Goal: Task Accomplishment & Management: Complete application form

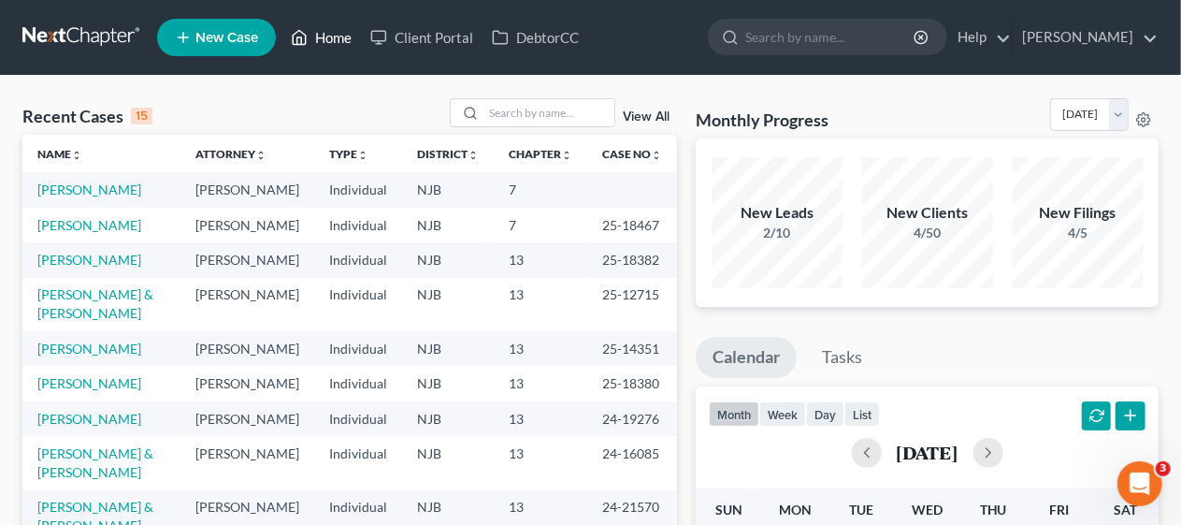
click at [332, 36] on link "Home" at bounding box center [322, 38] width 80 height 34
click at [89, 189] on link "[PERSON_NAME]" at bounding box center [89, 189] width 104 height 16
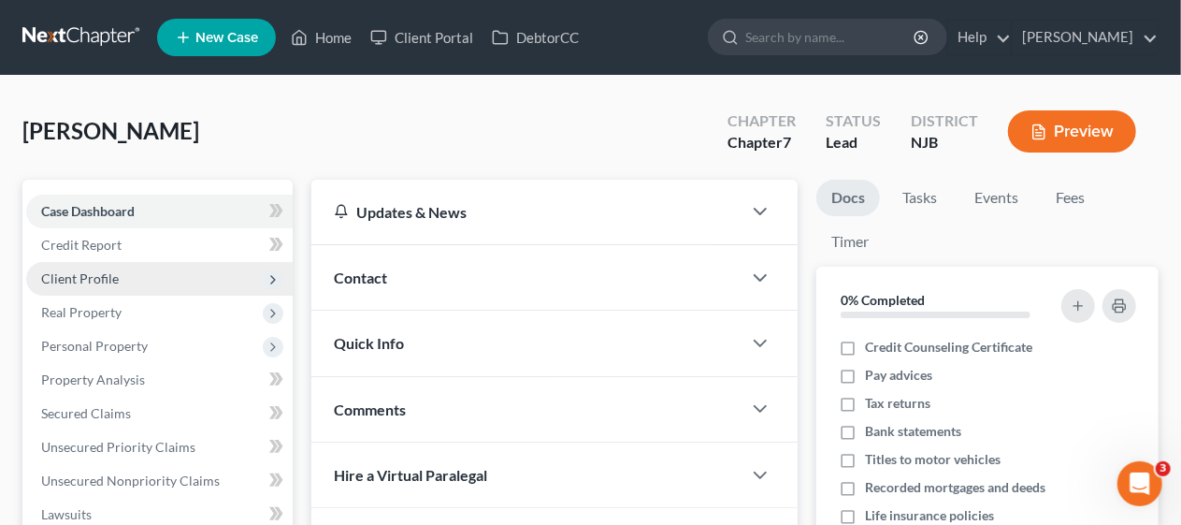
click at [216, 283] on span "Client Profile" at bounding box center [159, 279] width 267 height 34
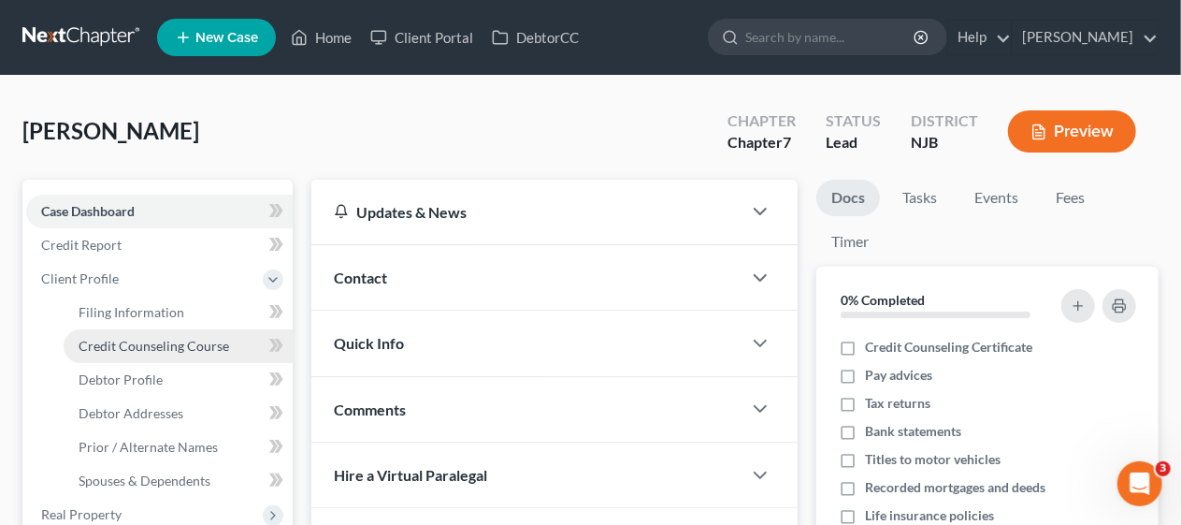
click at [231, 340] on link "Credit Counseling Course" at bounding box center [178, 346] width 229 height 34
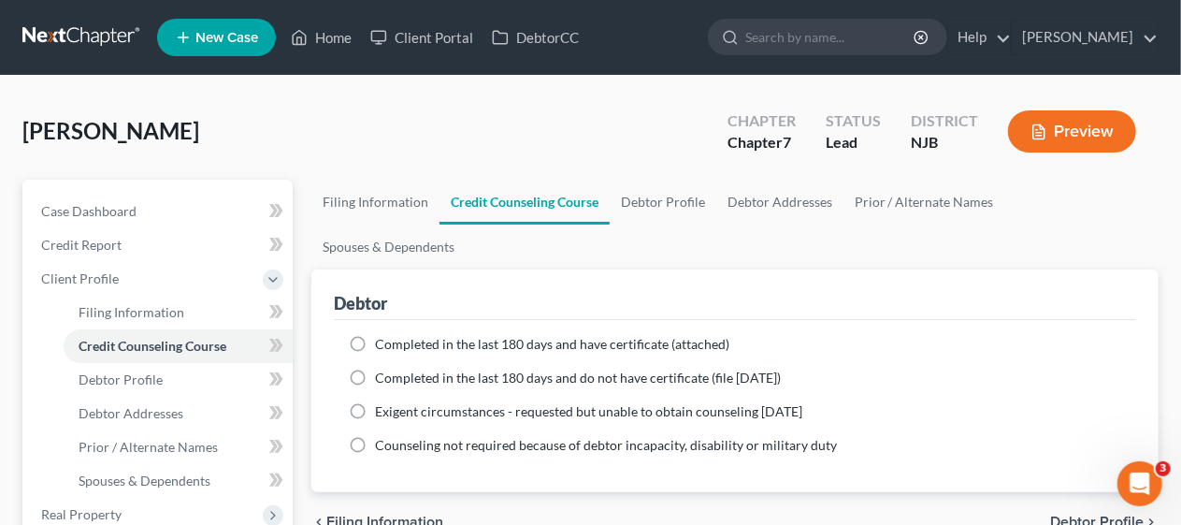
click at [375, 335] on label "Completed in the last 180 days and have certificate (attached)" at bounding box center [552, 344] width 355 height 19
click at [383, 335] on input "Completed in the last 180 days and have certificate (attached)" at bounding box center [389, 341] width 12 height 12
radio input "true"
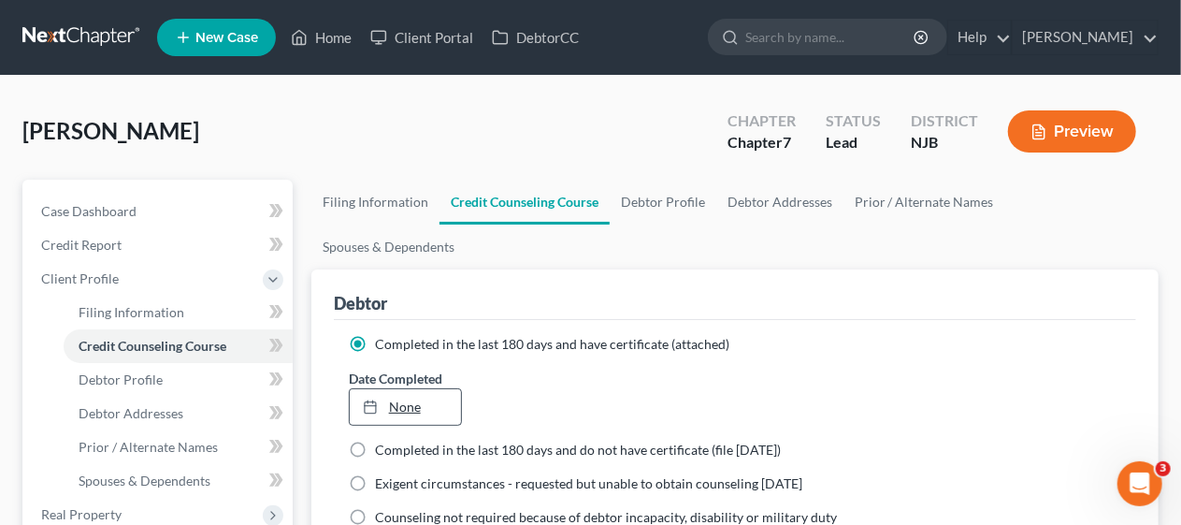
click at [402, 389] on link "None" at bounding box center [405, 407] width 111 height 36
type input "[DATE]"
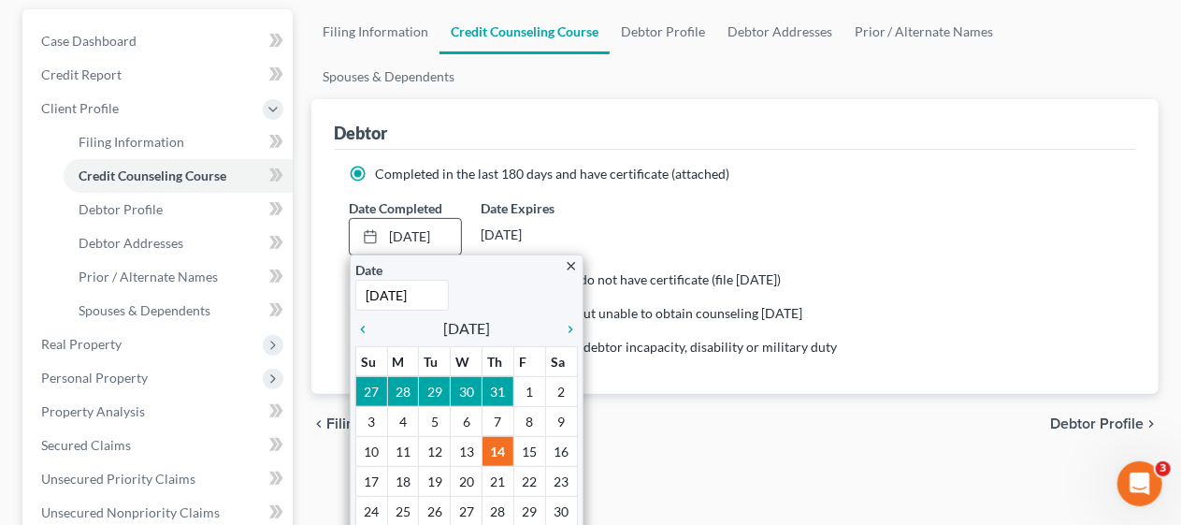
scroll to position [187, 0]
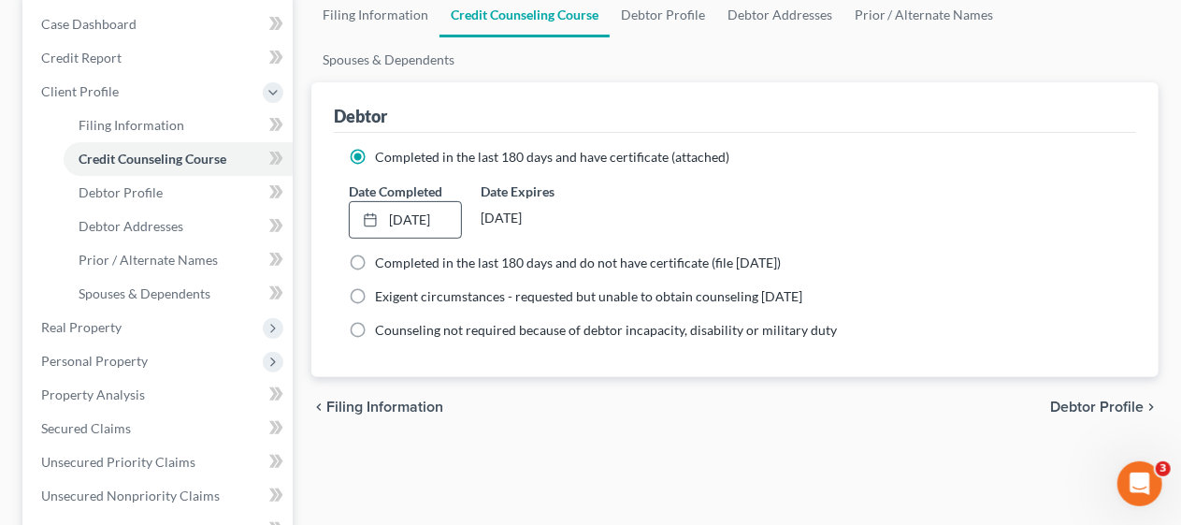
click at [1091, 399] on span "Debtor Profile" at bounding box center [1097, 406] width 94 height 15
select select "0"
select select "3"
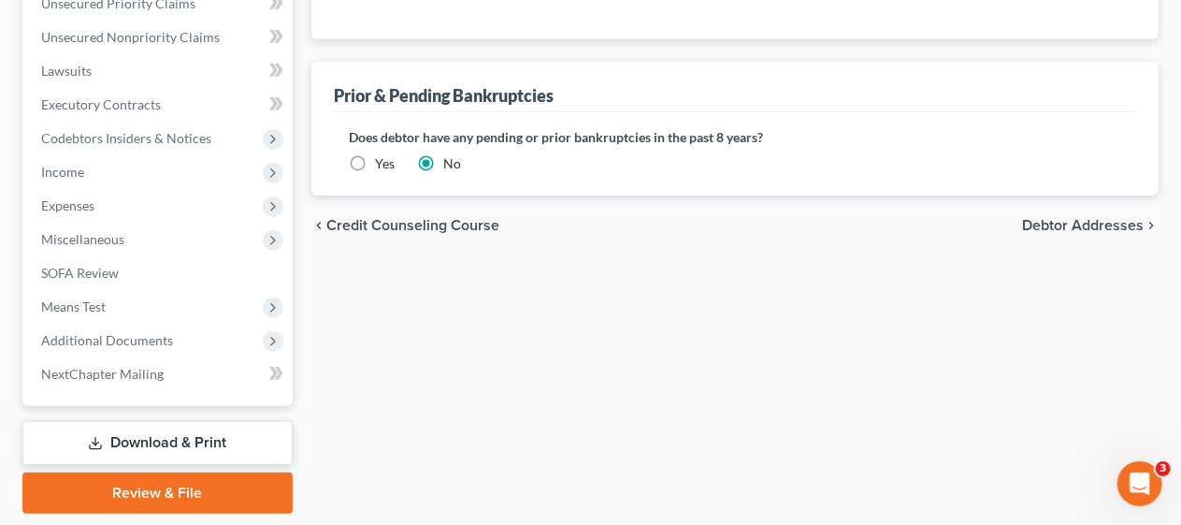
scroll to position [702, 0]
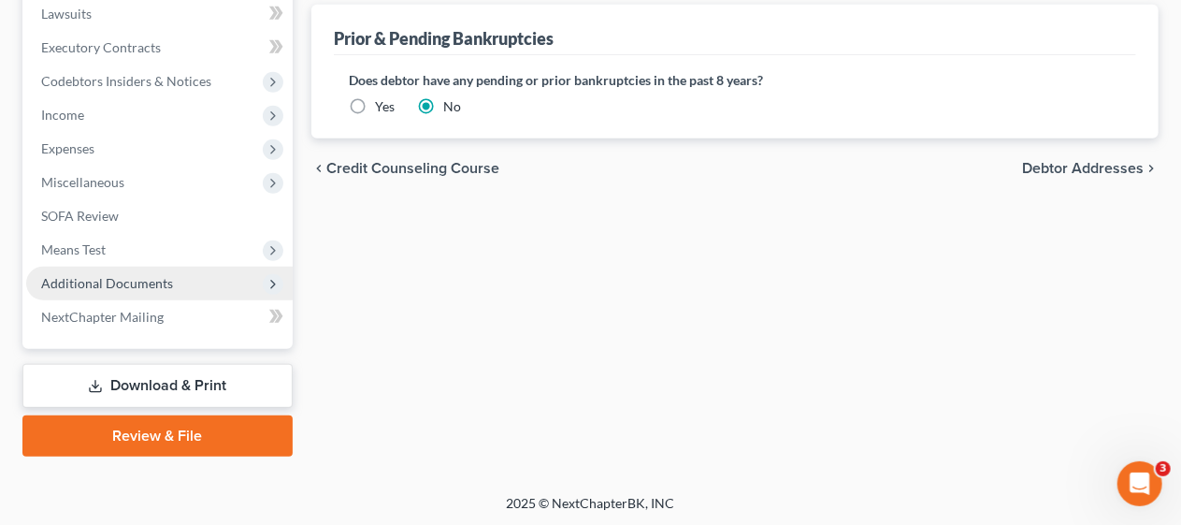
click at [162, 278] on span "Additional Documents" at bounding box center [107, 283] width 132 height 16
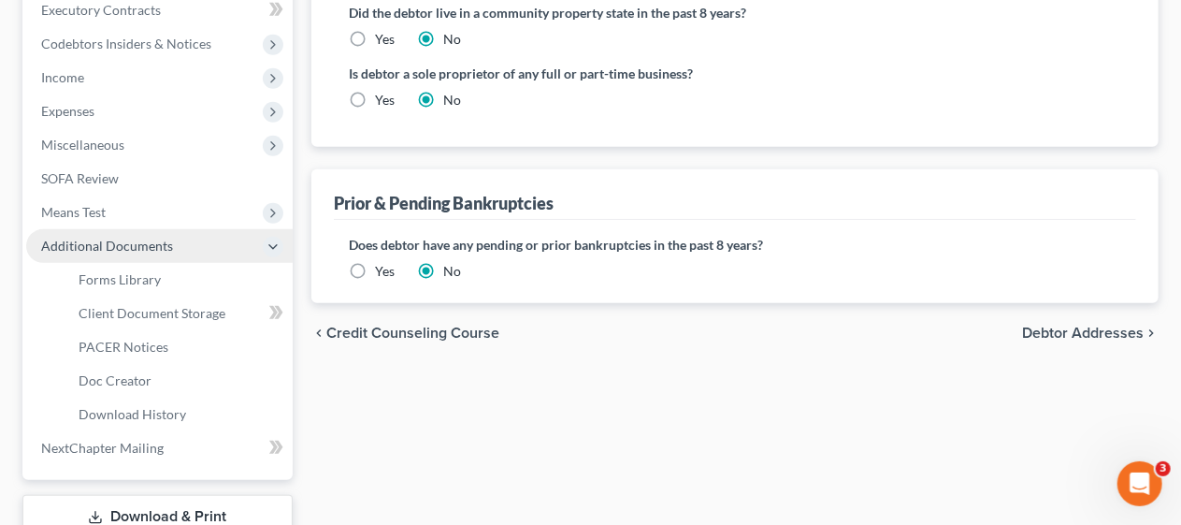
scroll to position [500, 0]
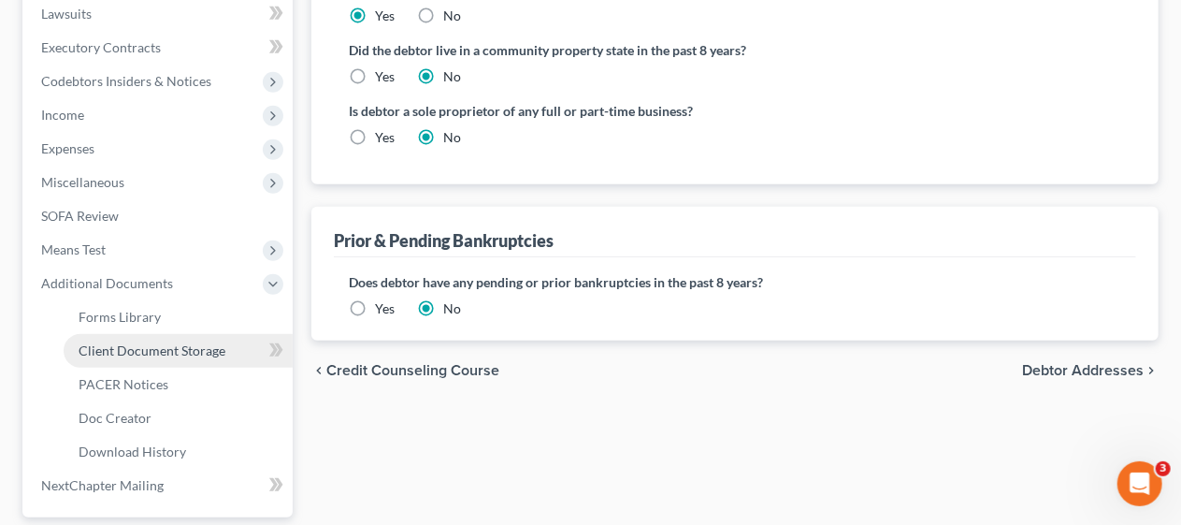
click at [189, 351] on span "Client Document Storage" at bounding box center [152, 350] width 147 height 16
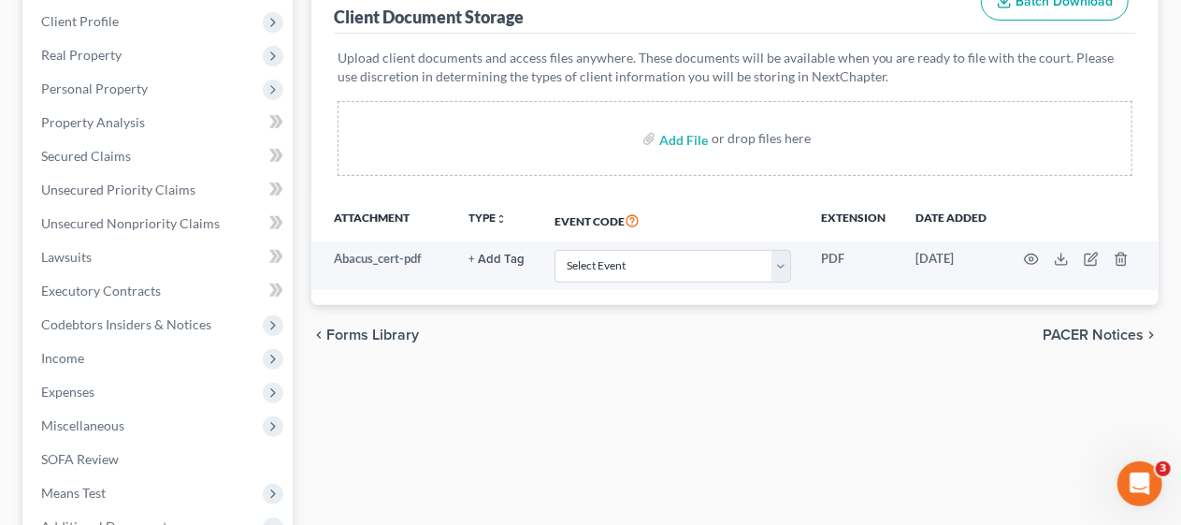
scroll to position [281, 0]
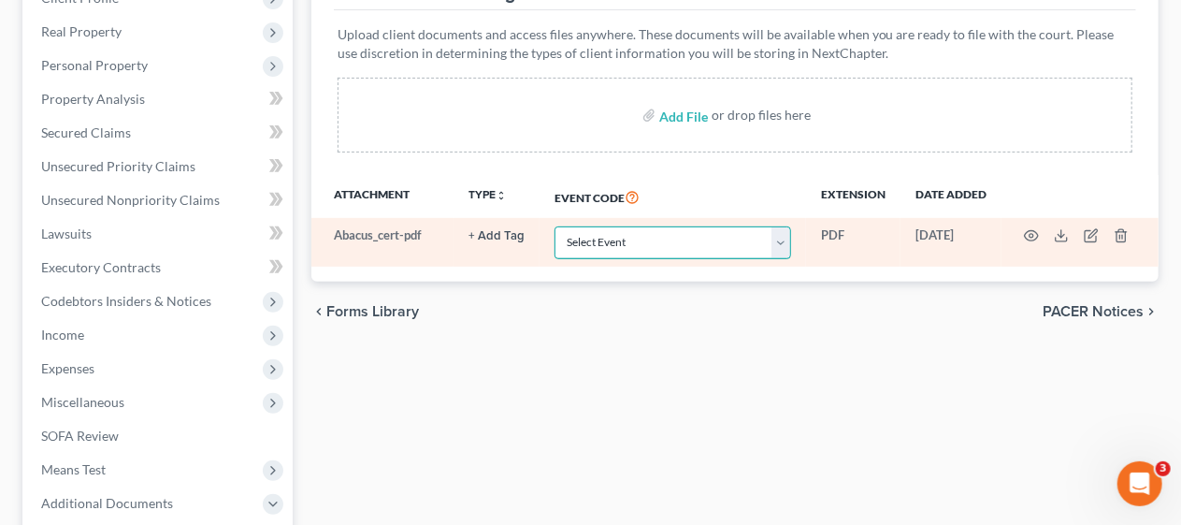
click at [782, 239] on select "Select Event 20 Largest Unsecured Creditors Amended Attorney Compensation State…" at bounding box center [673, 242] width 237 height 33
select select "9"
click at [555, 226] on select "Select Event 20 Largest Unsecured Creditors Amended Attorney Compensation State…" at bounding box center [673, 242] width 237 height 33
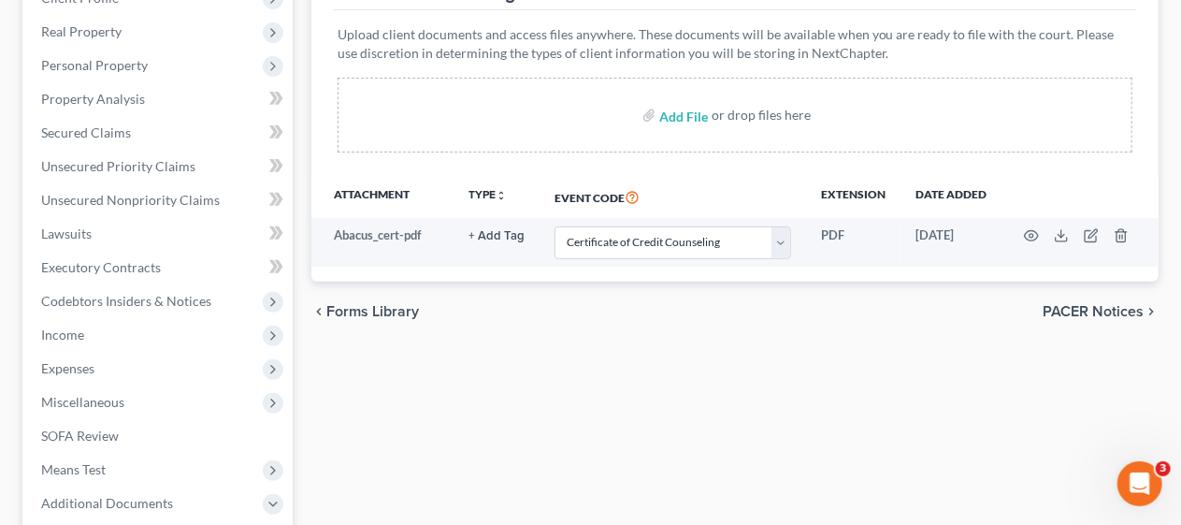
click at [572, 350] on div "Forms Library Client Document Storage PACER Notices Doc Creator Download Histor…" at bounding box center [735, 372] width 866 height 946
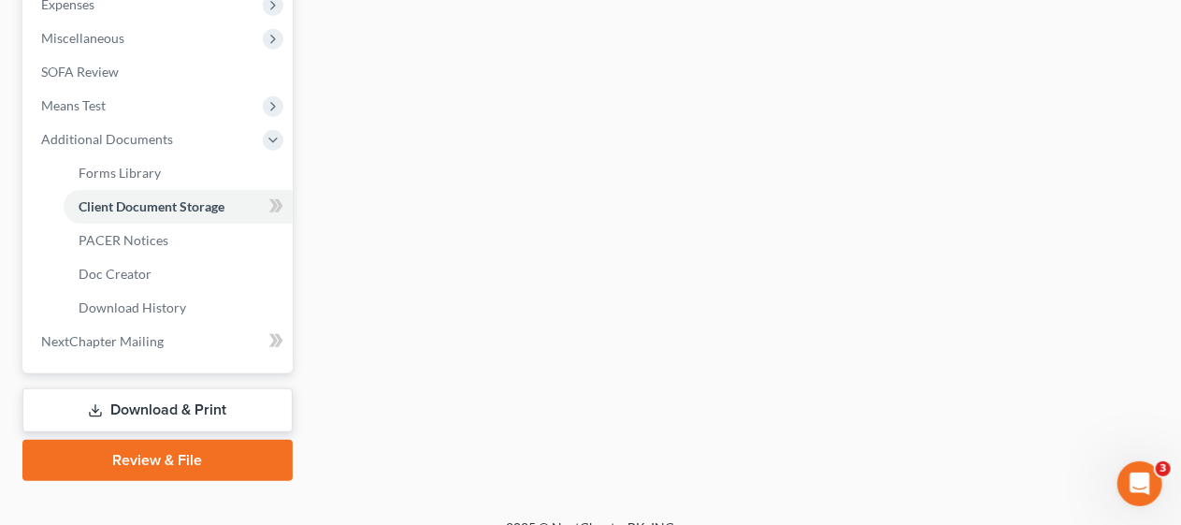
scroll to position [669, 0]
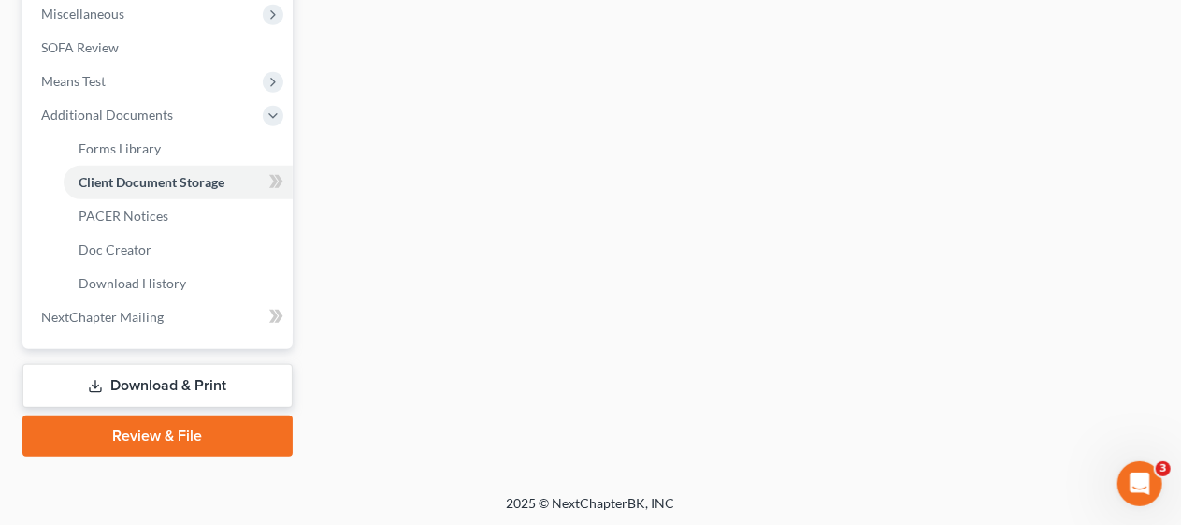
click at [185, 376] on link "Download & Print" at bounding box center [157, 386] width 270 height 44
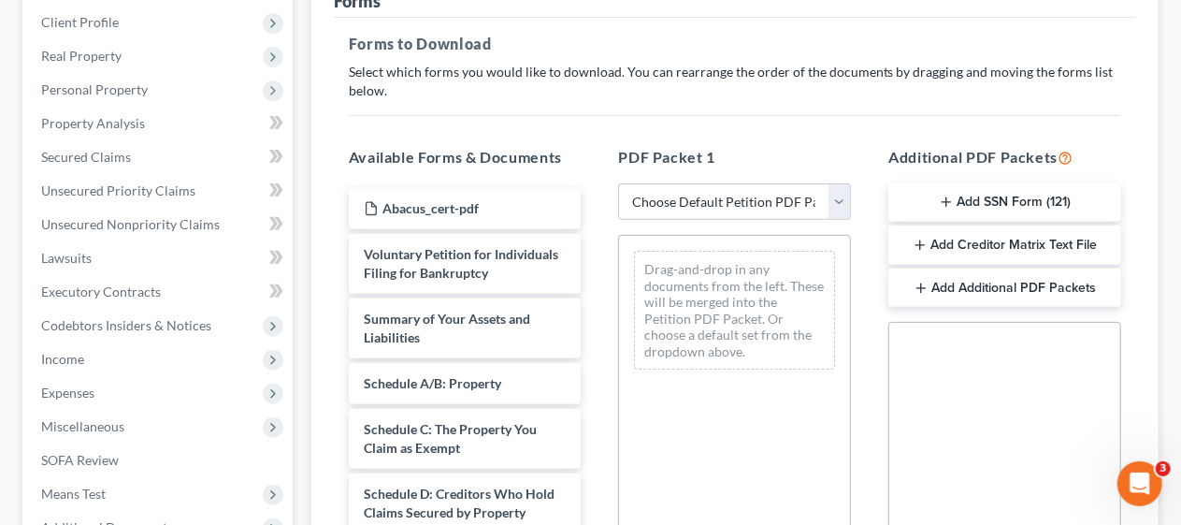
scroll to position [281, 0]
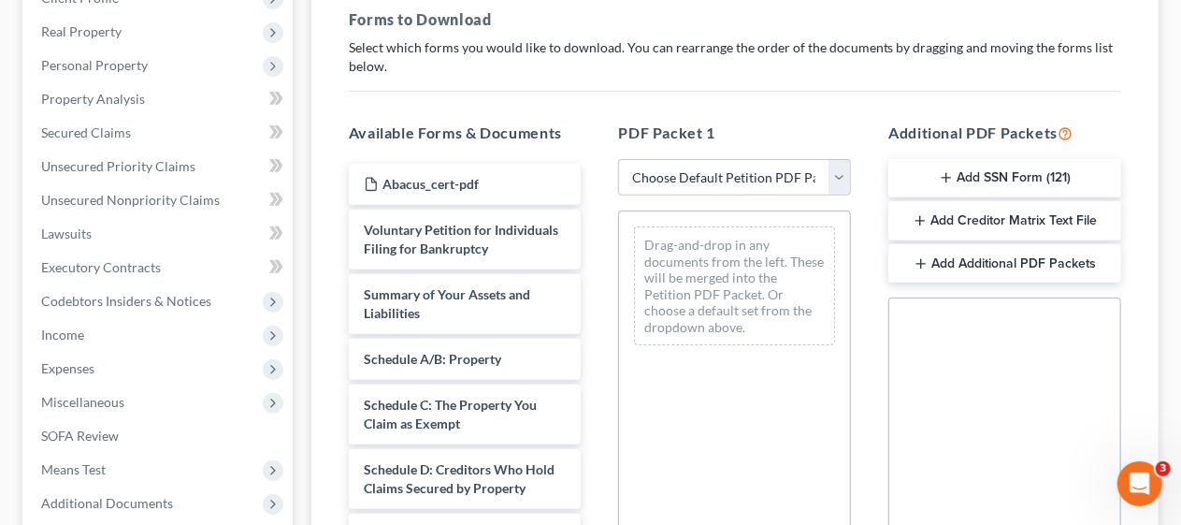
click at [975, 171] on button "Add SSN Form (121)" at bounding box center [1005, 178] width 233 height 39
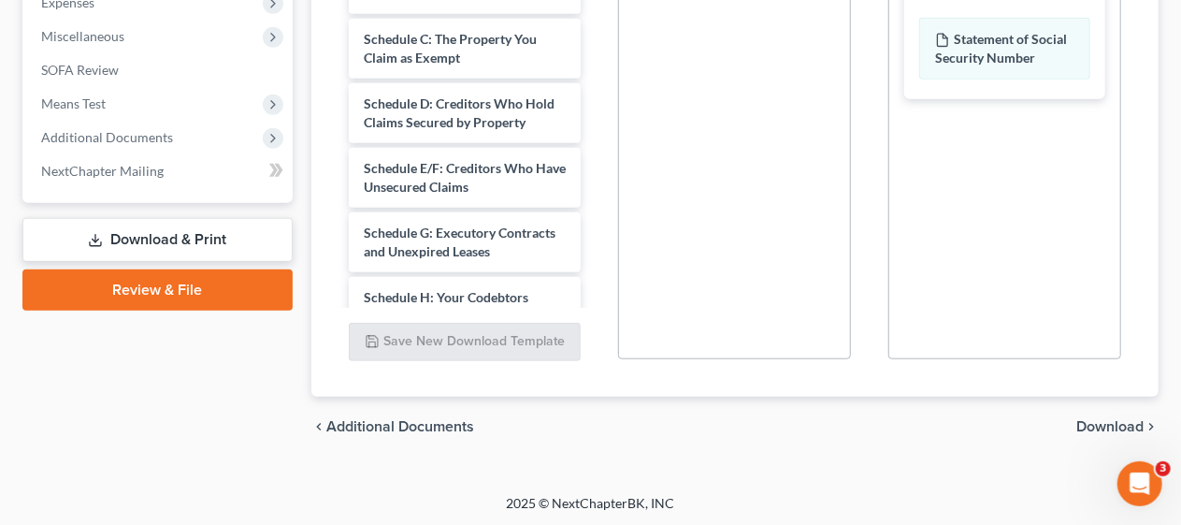
scroll to position [647, 0]
click at [1107, 422] on span "Download" at bounding box center [1110, 425] width 67 height 15
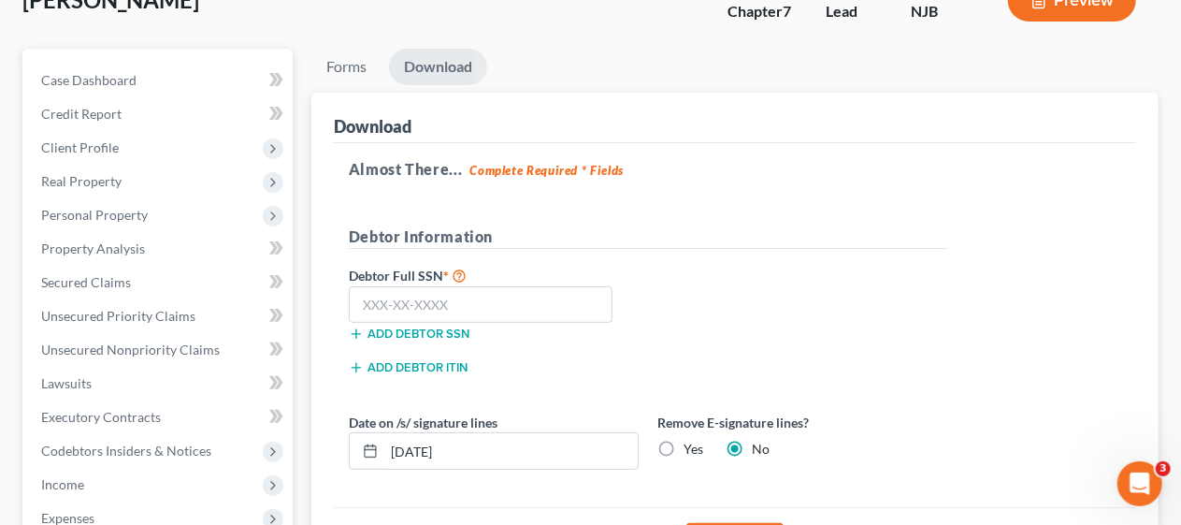
scroll to position [126, 0]
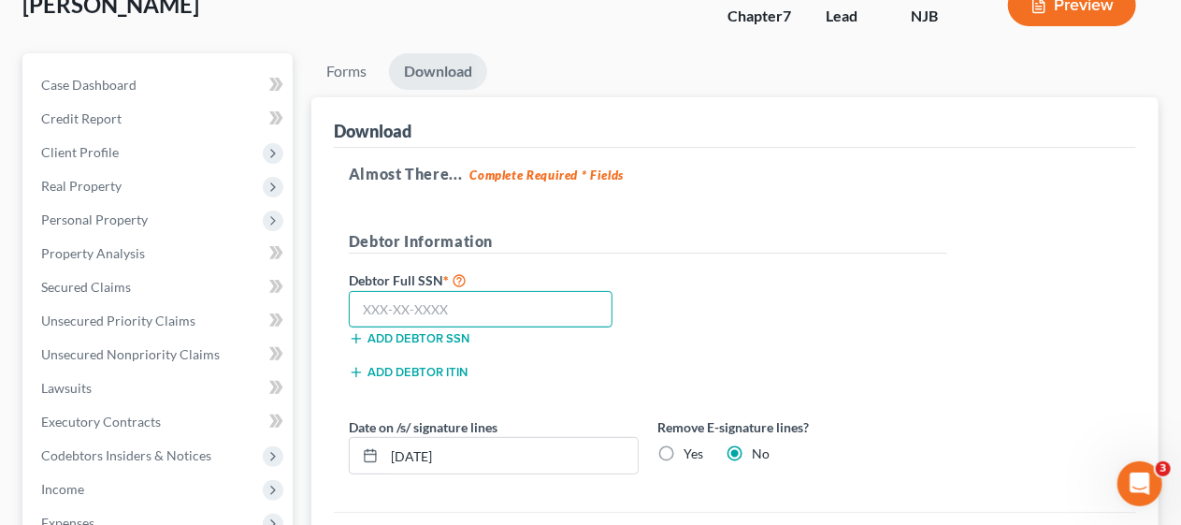
click at [349, 299] on input "text" at bounding box center [481, 309] width 265 height 37
type input "152-72-7710"
click at [870, 316] on div "Debtor Full SSN * 152-72-7710 Add debtor SSN" at bounding box center [648, 315] width 617 height 94
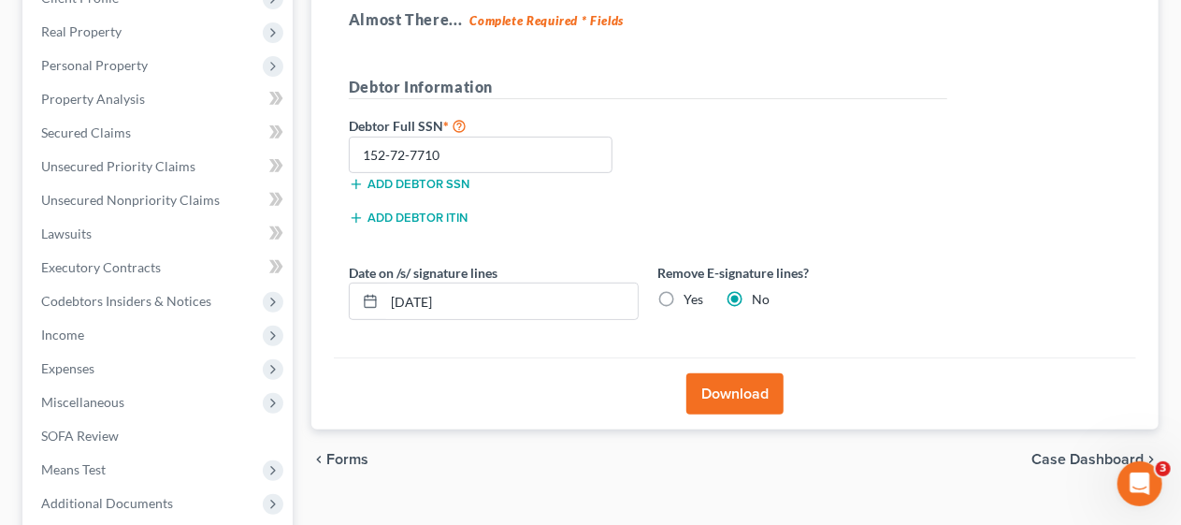
scroll to position [374, 0]
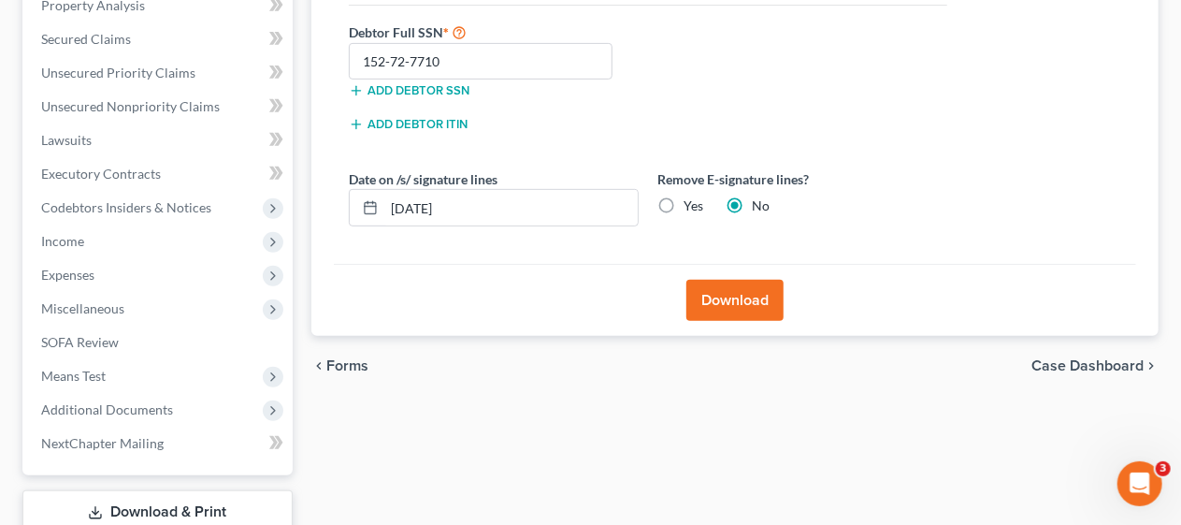
click at [744, 289] on button "Download" at bounding box center [735, 300] width 97 height 41
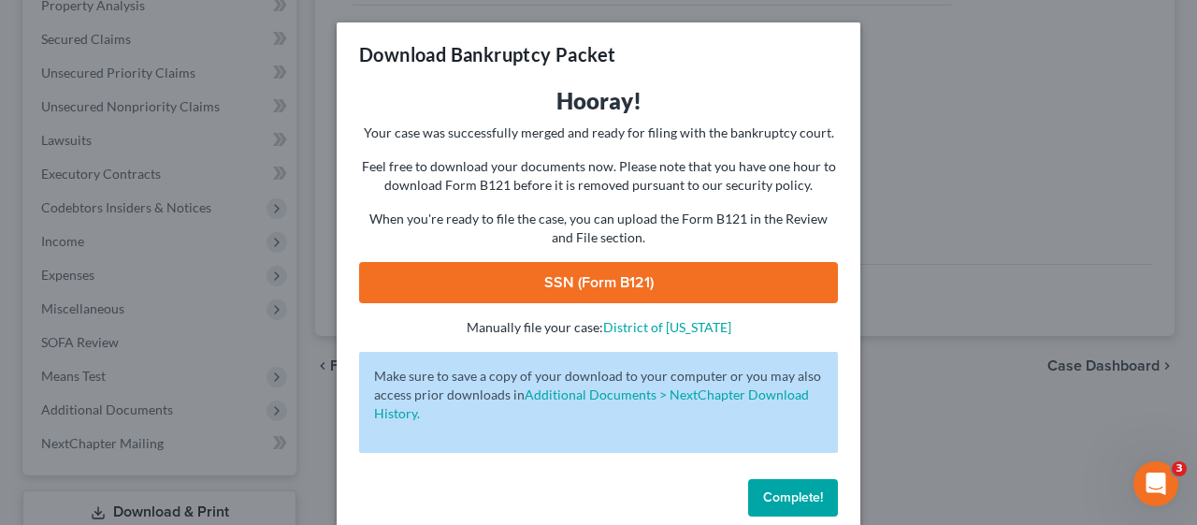
click at [604, 276] on link "SSN (Form B121)" at bounding box center [598, 282] width 479 height 41
click at [792, 494] on span "Complete!" at bounding box center [793, 497] width 60 height 16
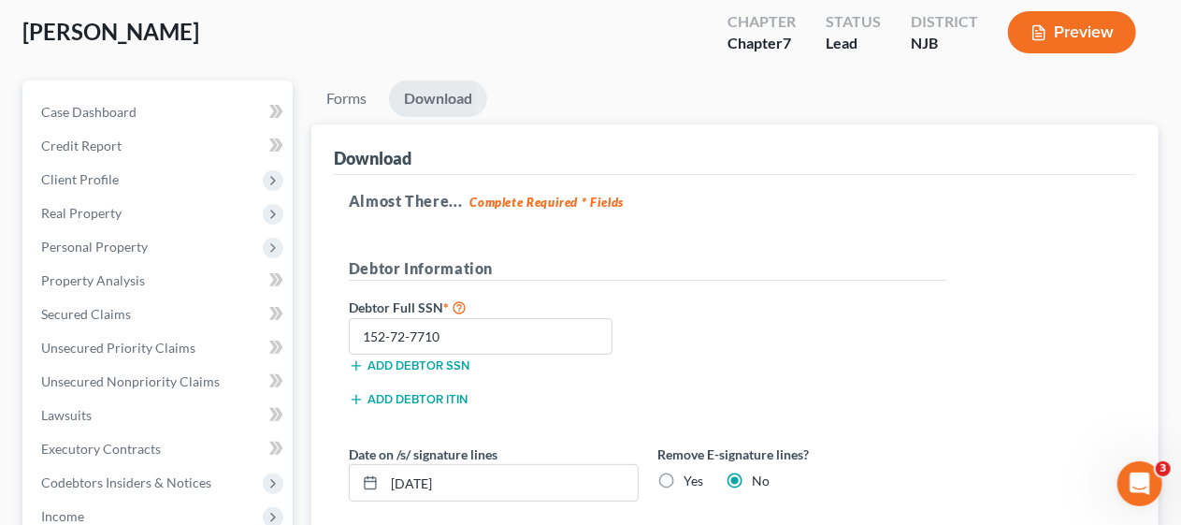
scroll to position [0, 0]
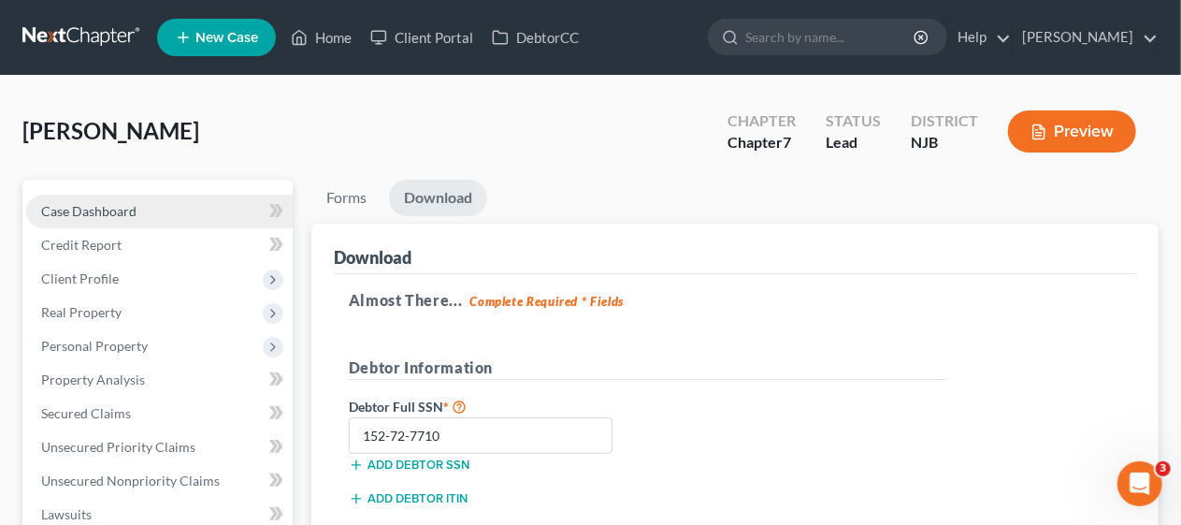
click at [163, 209] on link "Case Dashboard" at bounding box center [159, 212] width 267 height 34
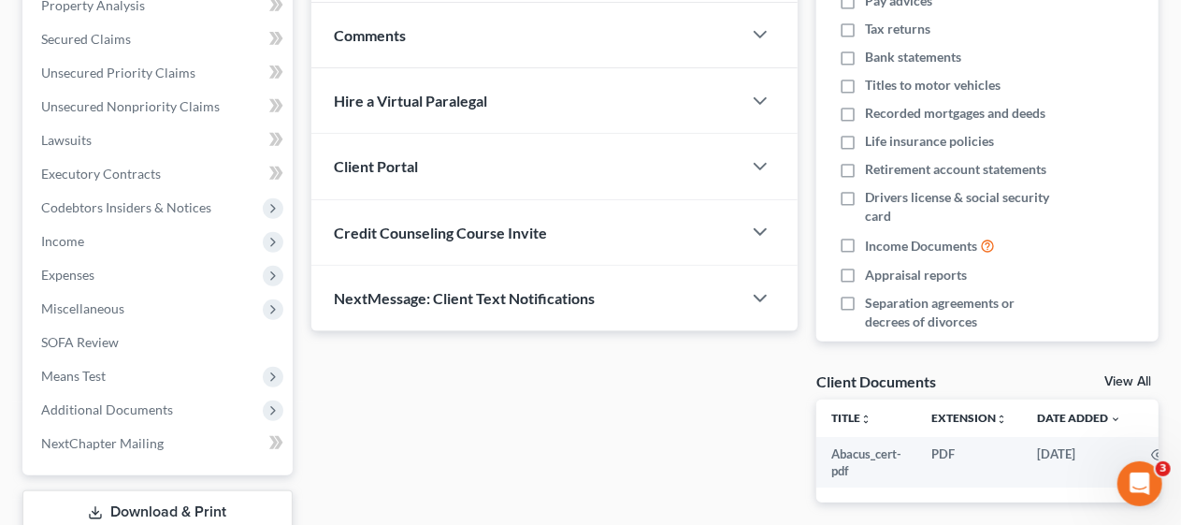
scroll to position [468, 0]
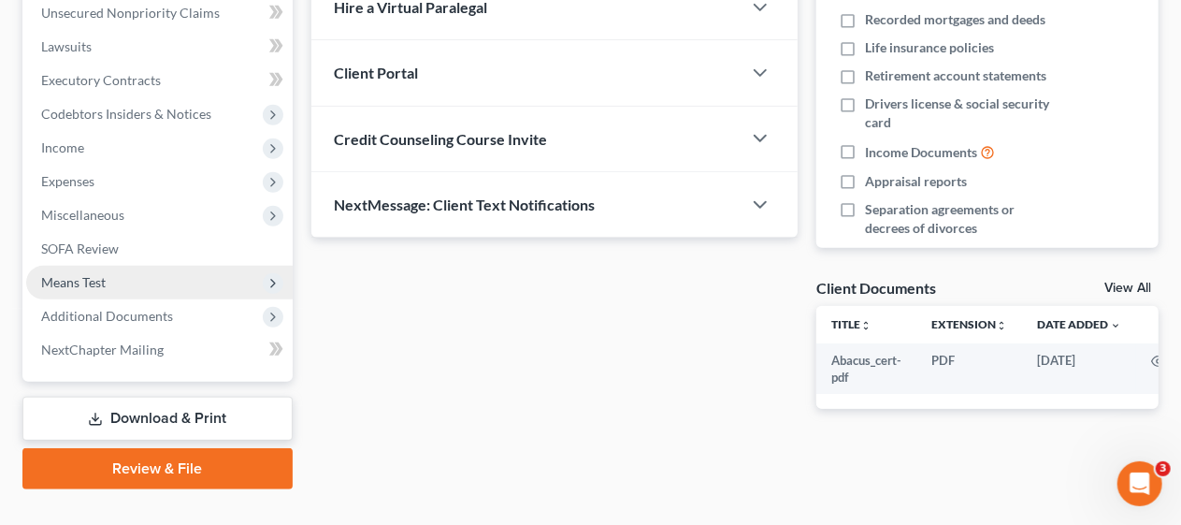
click at [174, 281] on span "Means Test" at bounding box center [159, 283] width 267 height 34
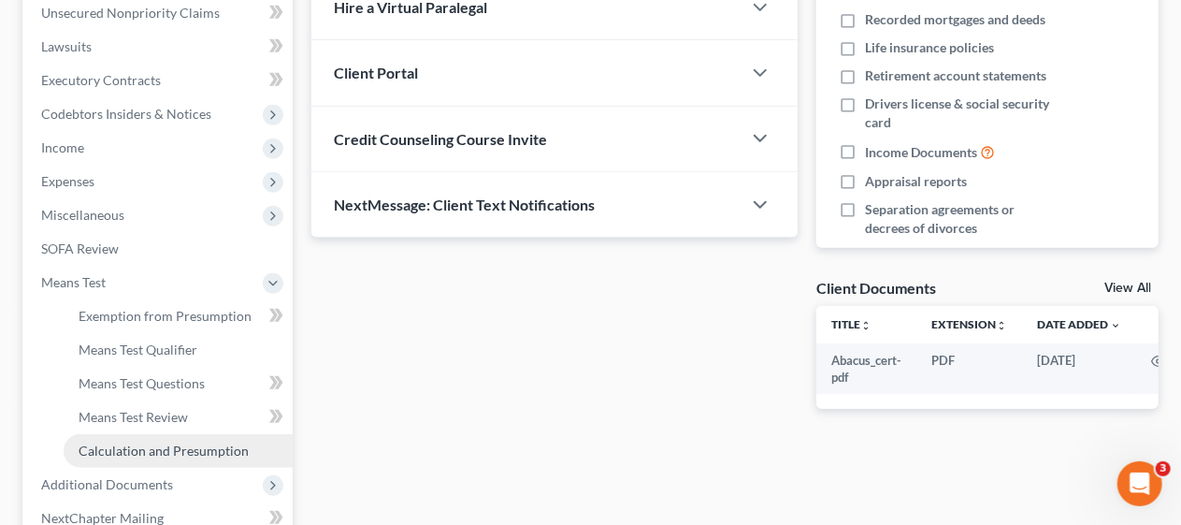
click at [184, 443] on span "Calculation and Presumption" at bounding box center [164, 450] width 170 height 16
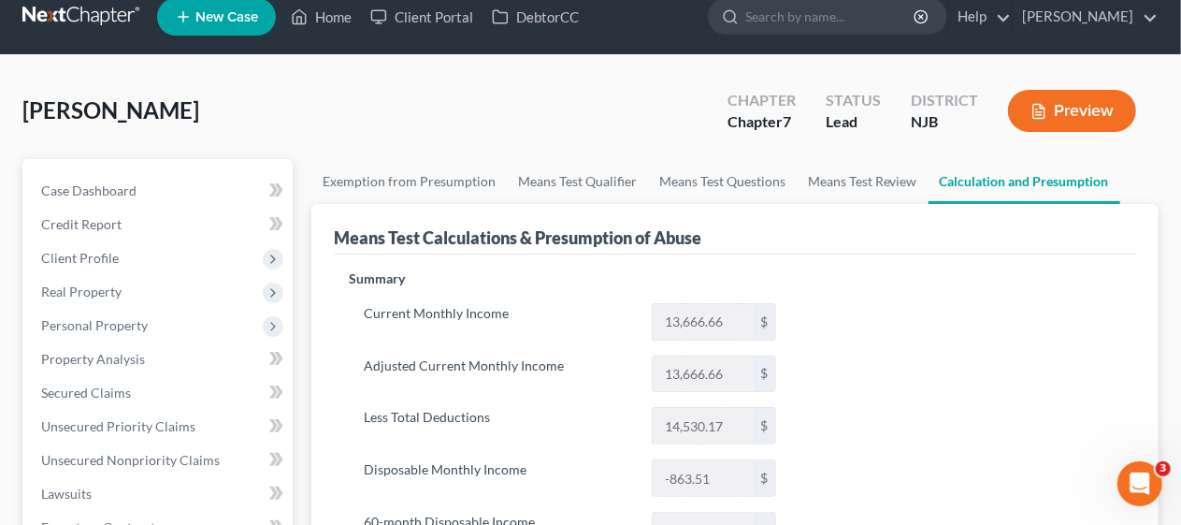
scroll to position [14, 0]
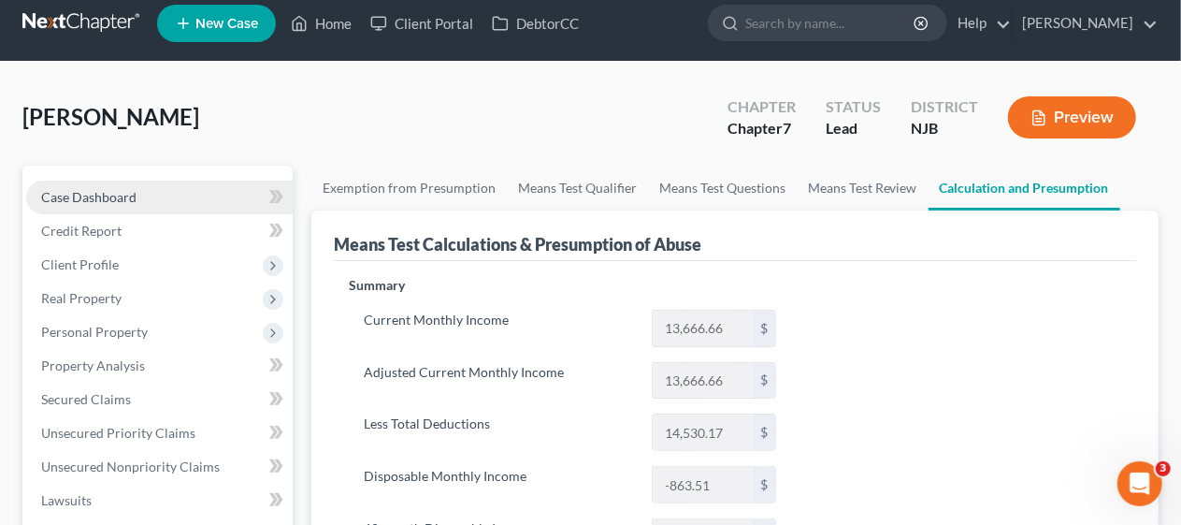
click at [137, 194] on link "Case Dashboard" at bounding box center [159, 198] width 267 height 34
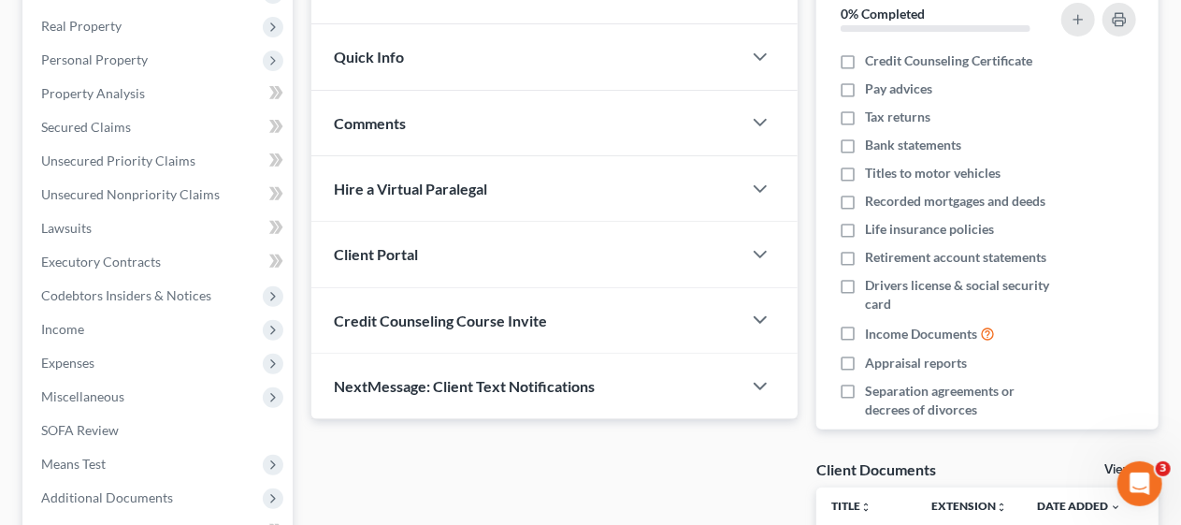
scroll to position [407, 0]
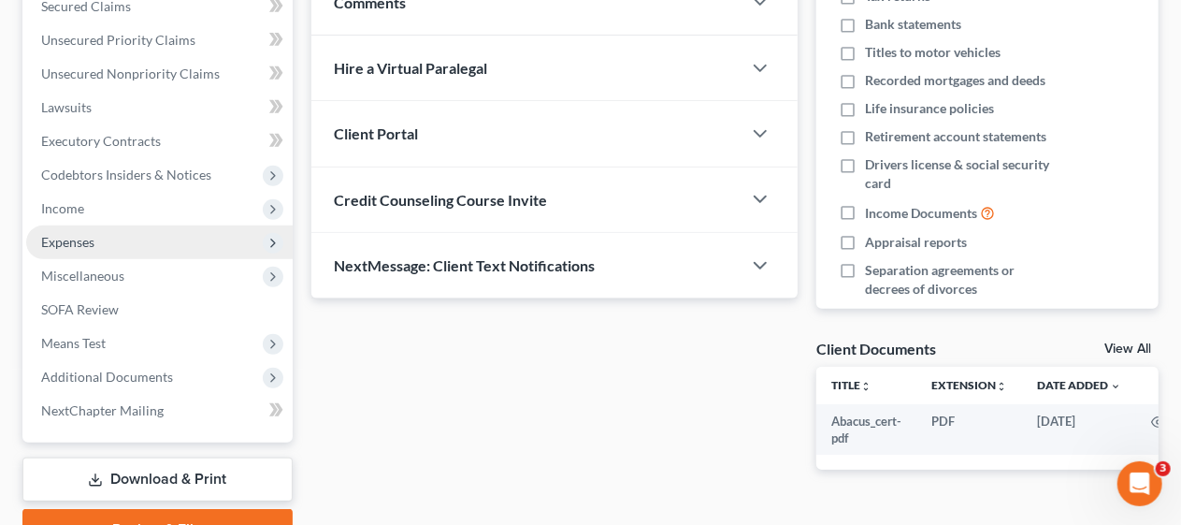
click at [172, 239] on span "Expenses" at bounding box center [159, 242] width 267 height 34
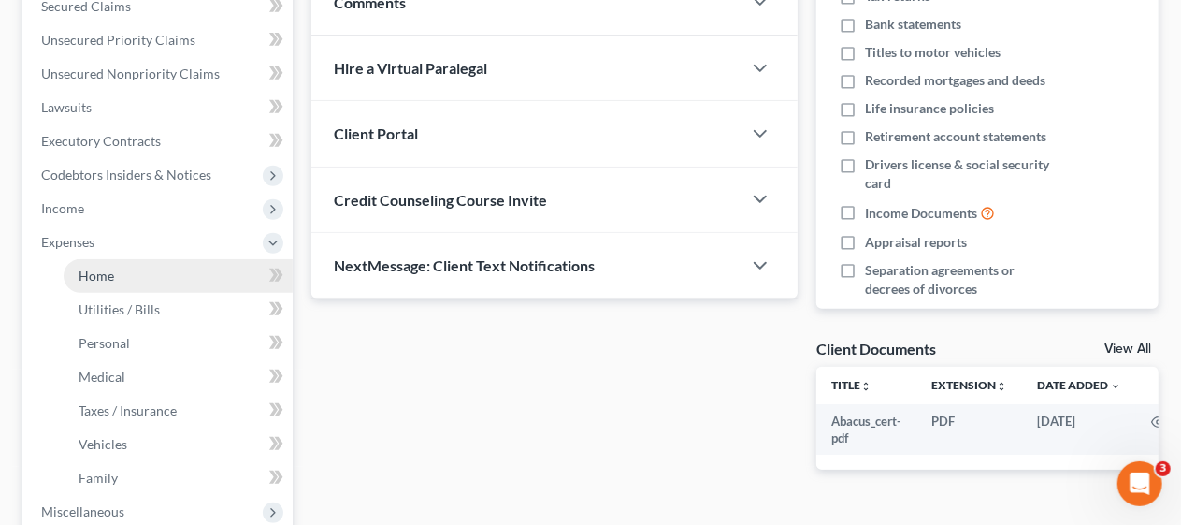
click at [183, 276] on link "Home" at bounding box center [178, 276] width 229 height 34
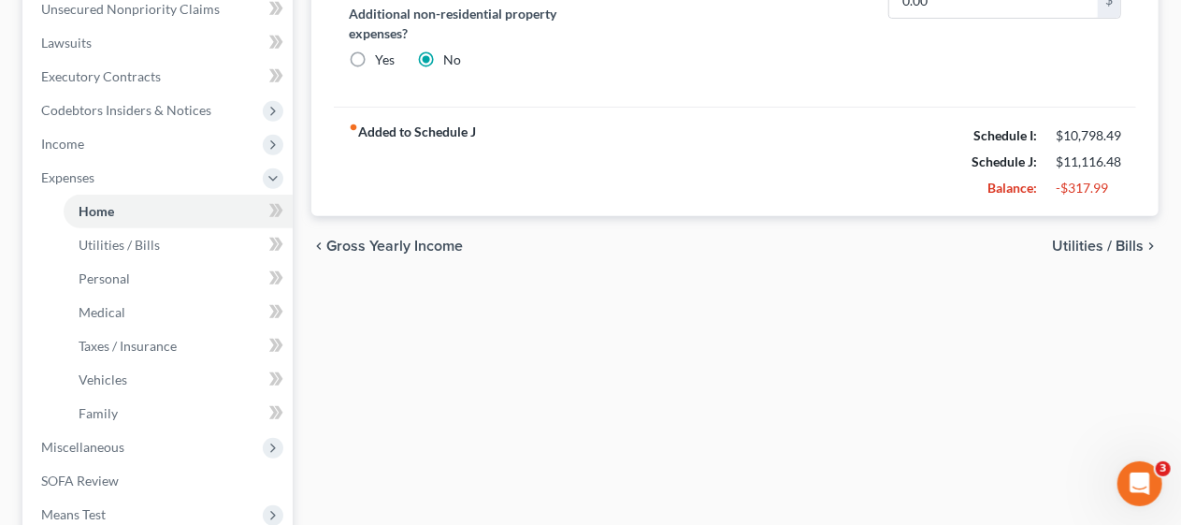
scroll to position [561, 0]
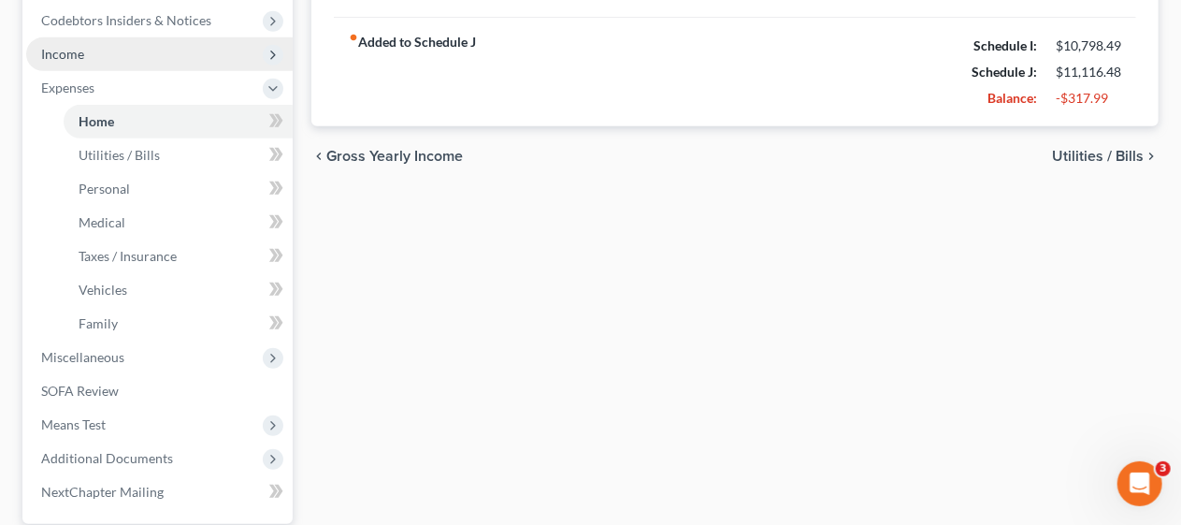
click at [102, 52] on span "Income" at bounding box center [159, 54] width 267 height 34
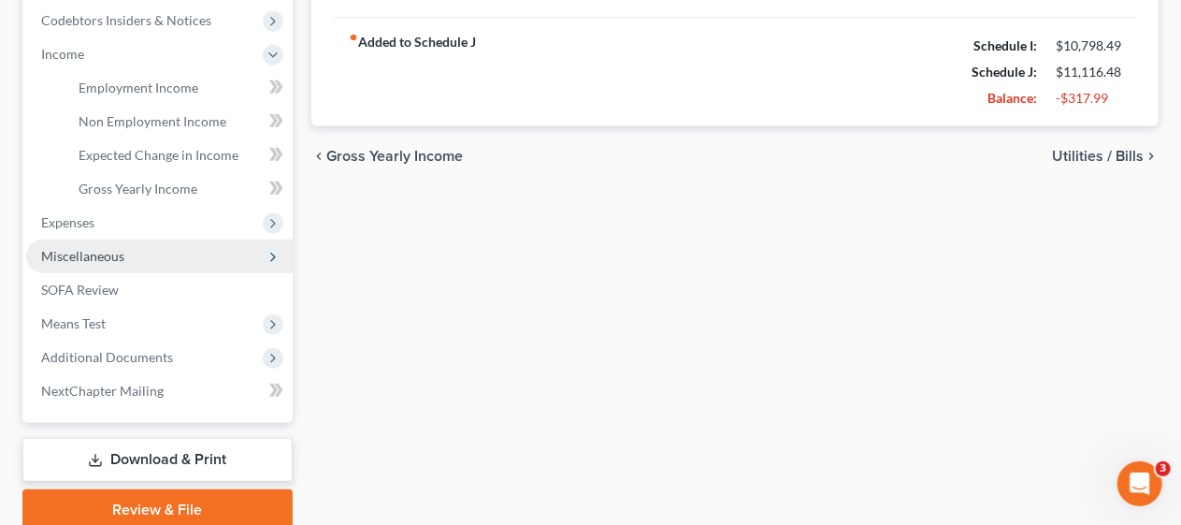
click at [123, 249] on span "Miscellaneous" at bounding box center [82, 256] width 83 height 16
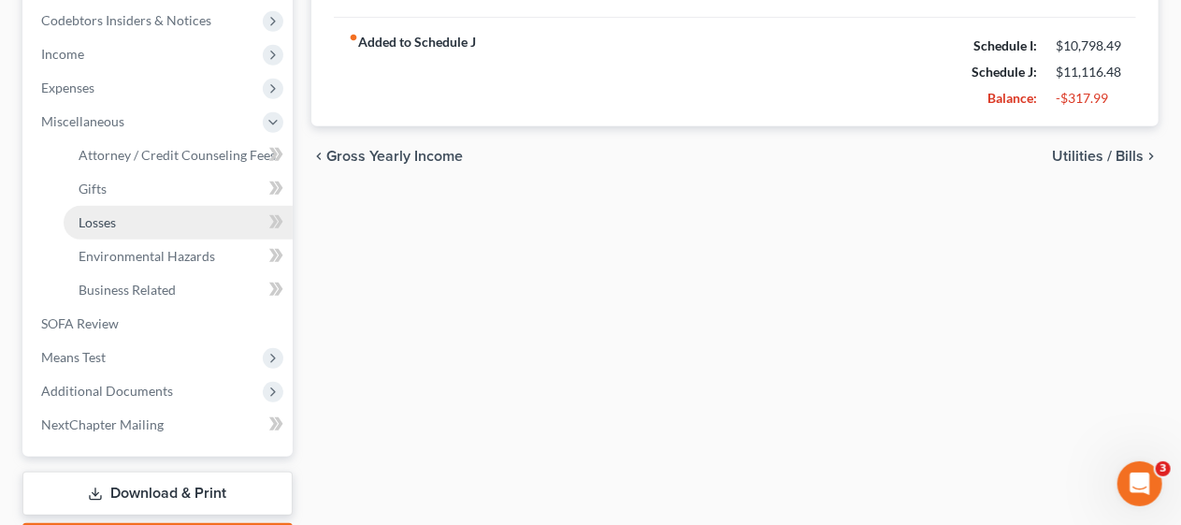
click at [114, 221] on span "Losses" at bounding box center [97, 222] width 37 height 16
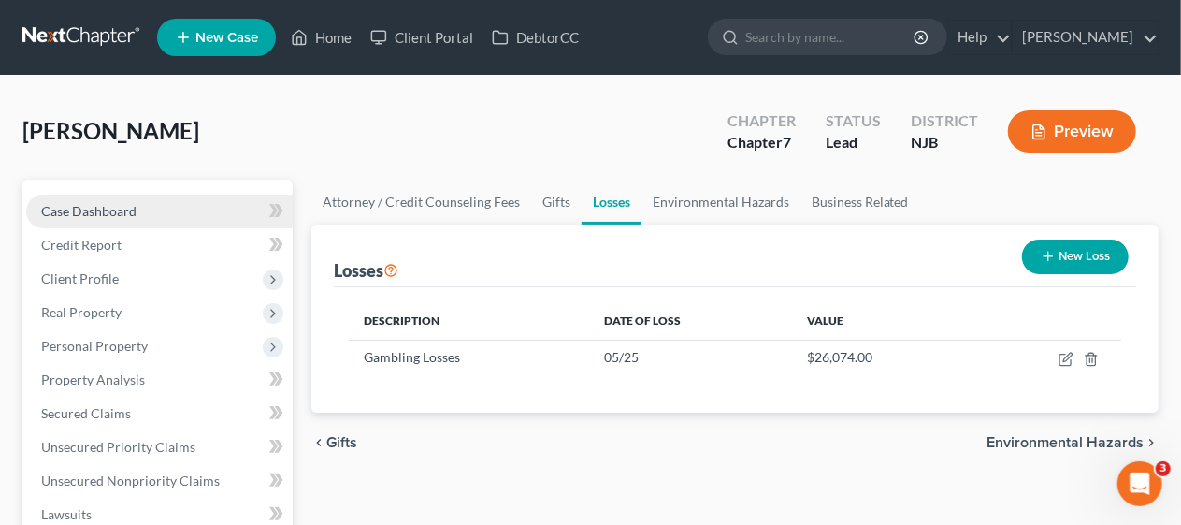
click at [119, 207] on span "Case Dashboard" at bounding box center [88, 211] width 95 height 16
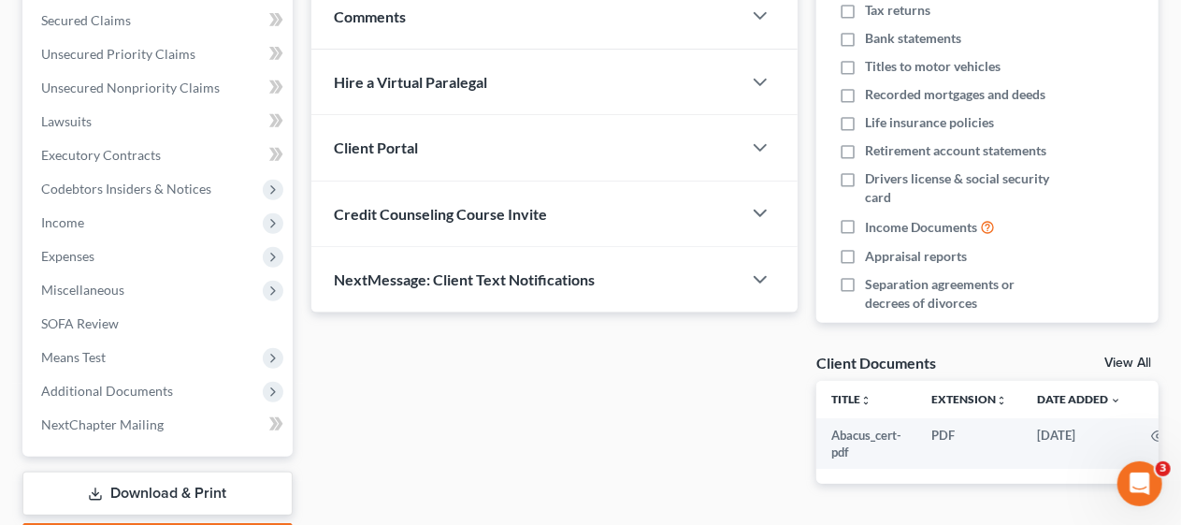
scroll to position [500, 0]
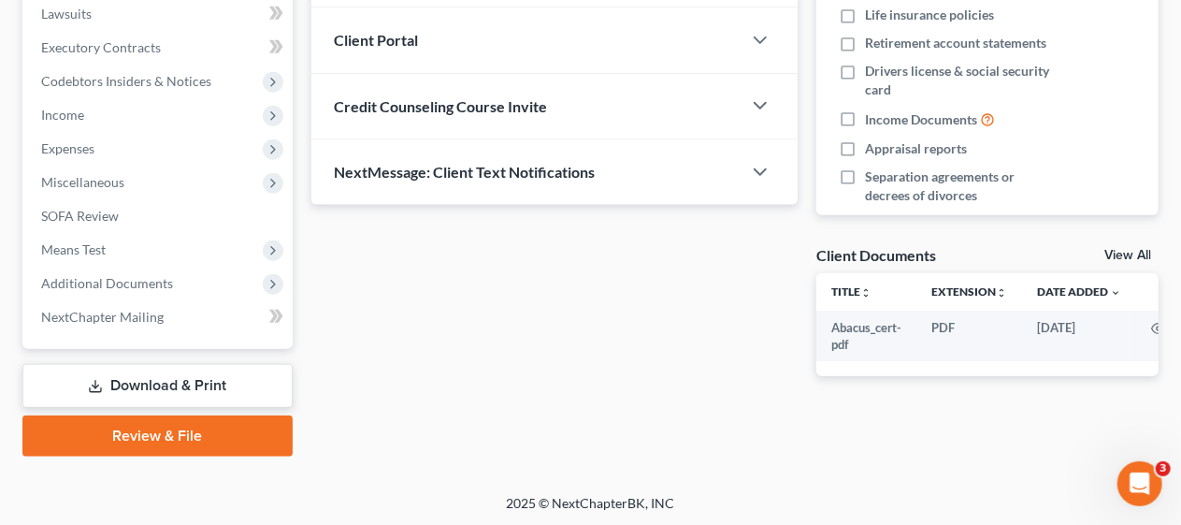
click at [157, 432] on link "Review & File" at bounding box center [157, 435] width 270 height 41
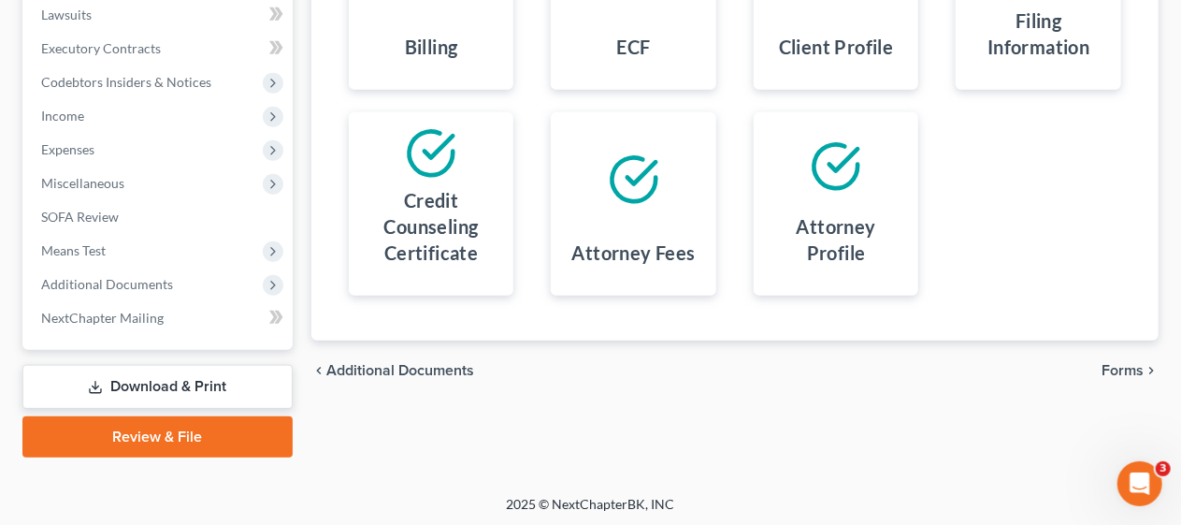
scroll to position [500, 0]
click at [1130, 365] on span "Forms" at bounding box center [1123, 369] width 42 height 15
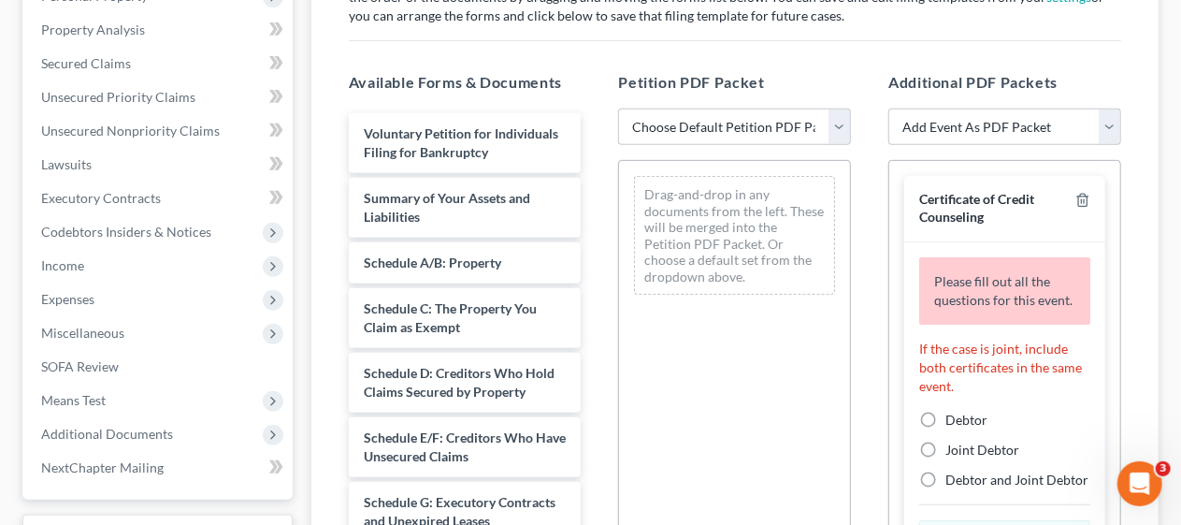
scroll to position [374, 0]
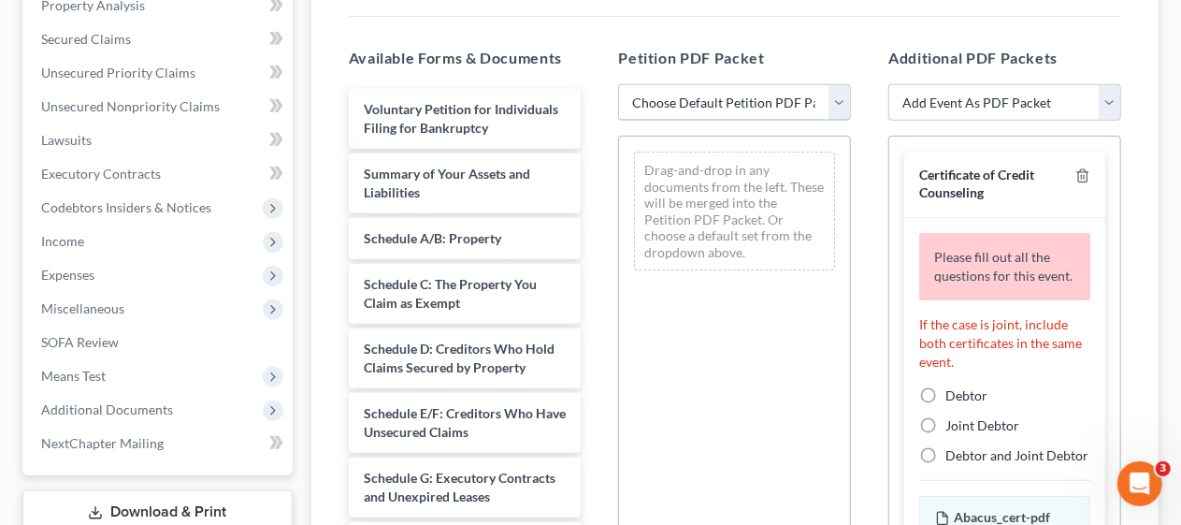
click at [841, 103] on select "Choose Default Petition PDF Packet Complete Bankruptcy Petition (all forms and …" at bounding box center [734, 102] width 233 height 37
select select "0"
click at [618, 84] on select "Choose Default Petition PDF Packet Complete Bankruptcy Petition (all forms and …" at bounding box center [734, 102] width 233 height 37
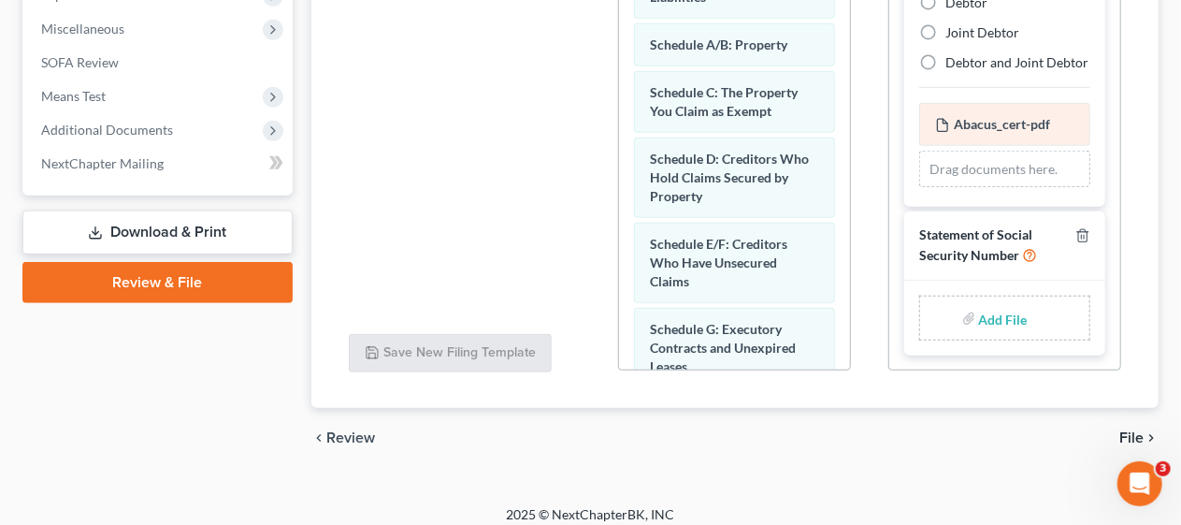
scroll to position [655, 0]
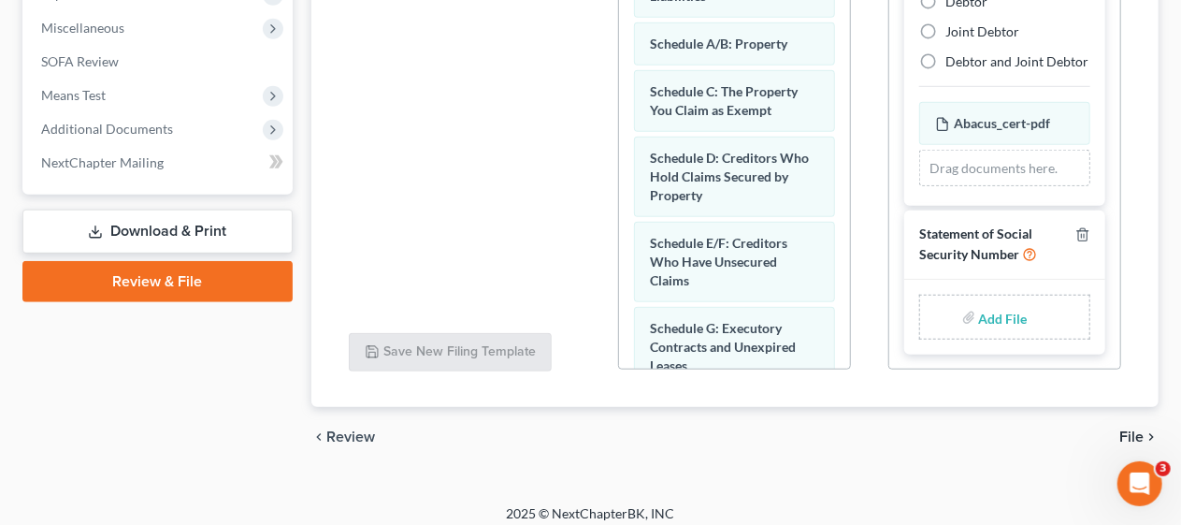
click at [999, 312] on input "file" at bounding box center [1001, 317] width 45 height 34
type input "C:\fakepath\Abacus_cert.pdf"
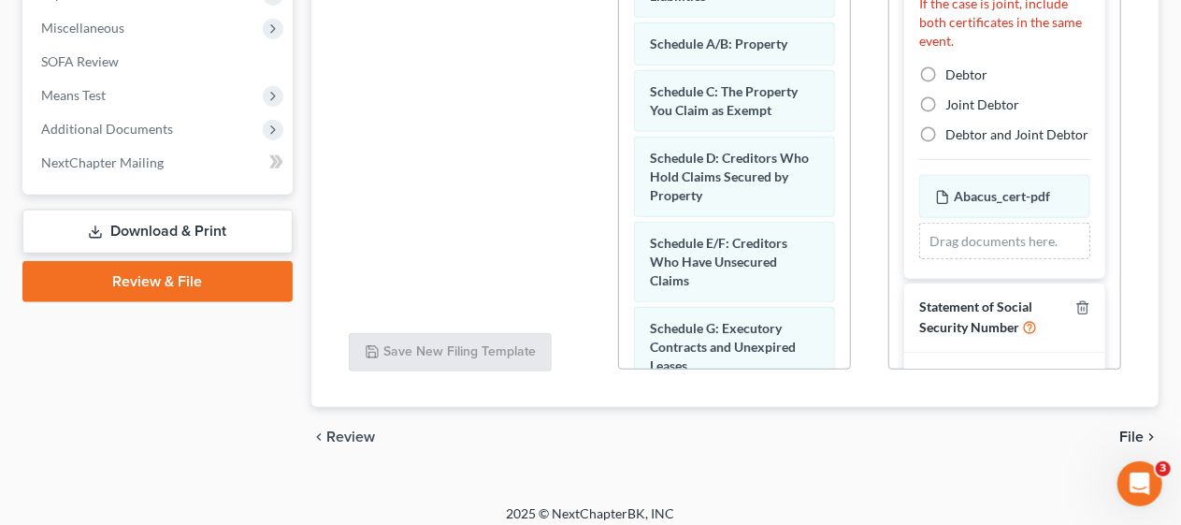
scroll to position [39, 0]
click at [946, 85] on label "Debtor" at bounding box center [967, 75] width 42 height 19
click at [953, 79] on input "Debtor" at bounding box center [959, 72] width 12 height 12
radio input "true"
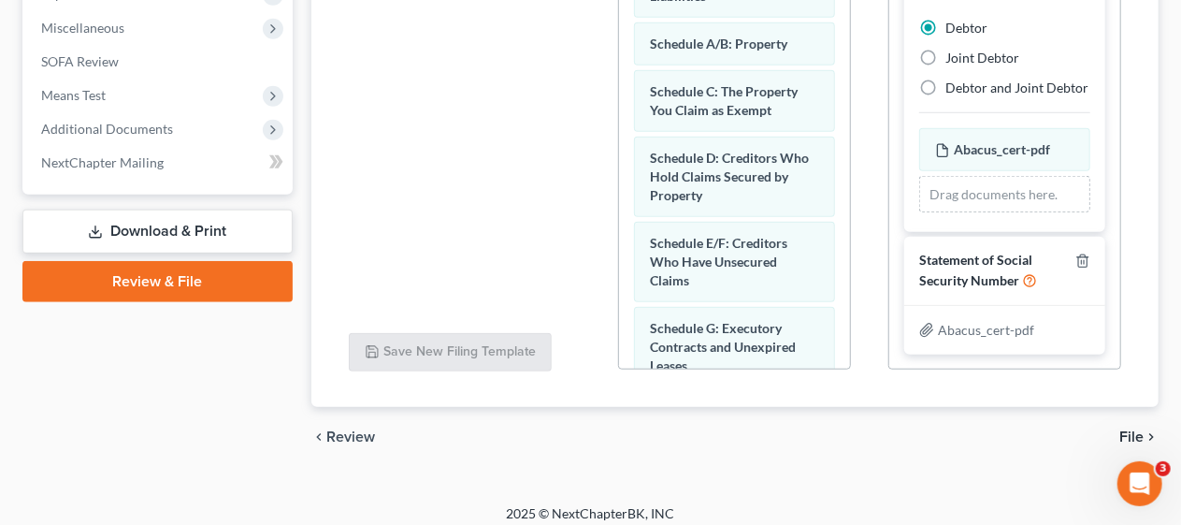
scroll to position [20, 0]
click at [1138, 433] on span "File" at bounding box center [1132, 436] width 24 height 15
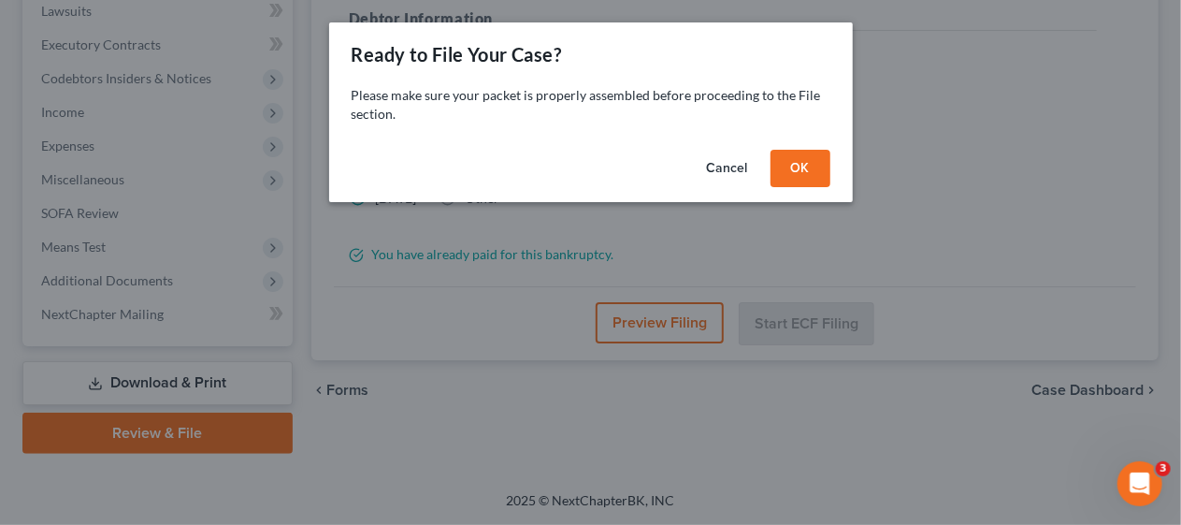
scroll to position [500, 0]
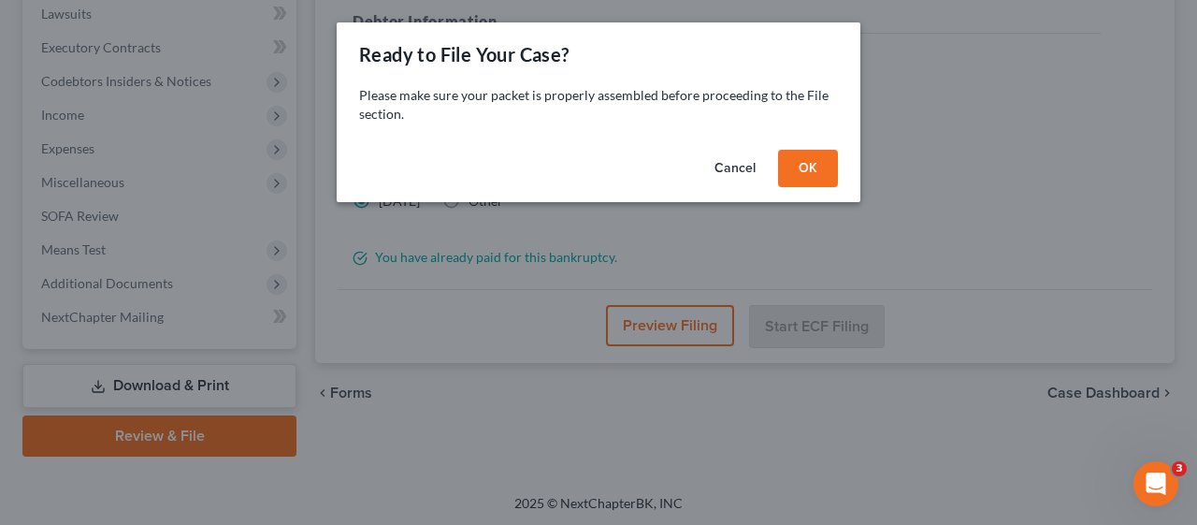
click at [819, 166] on button "OK" at bounding box center [808, 168] width 60 height 37
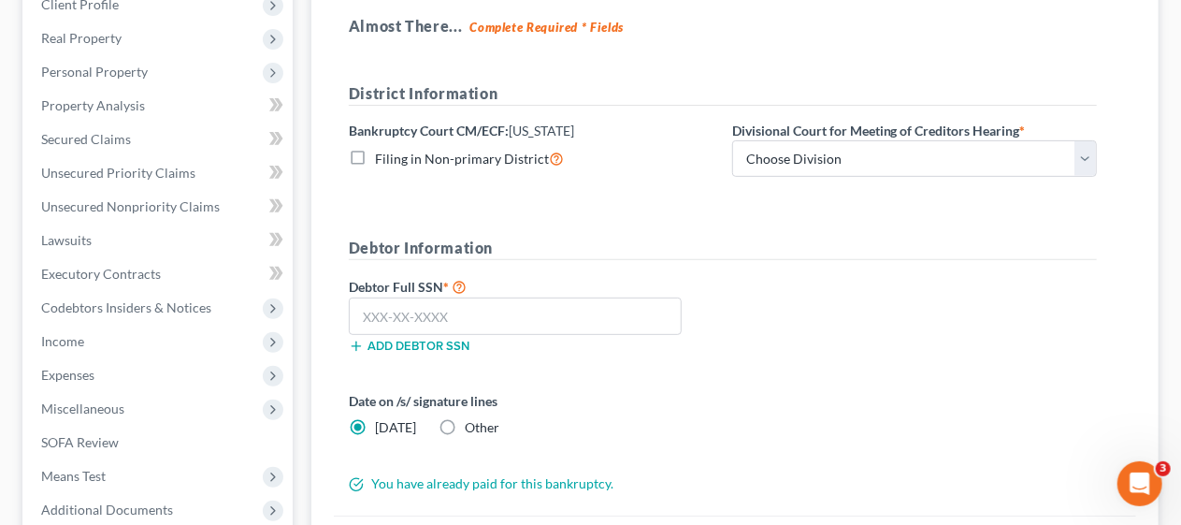
scroll to position [220, 0]
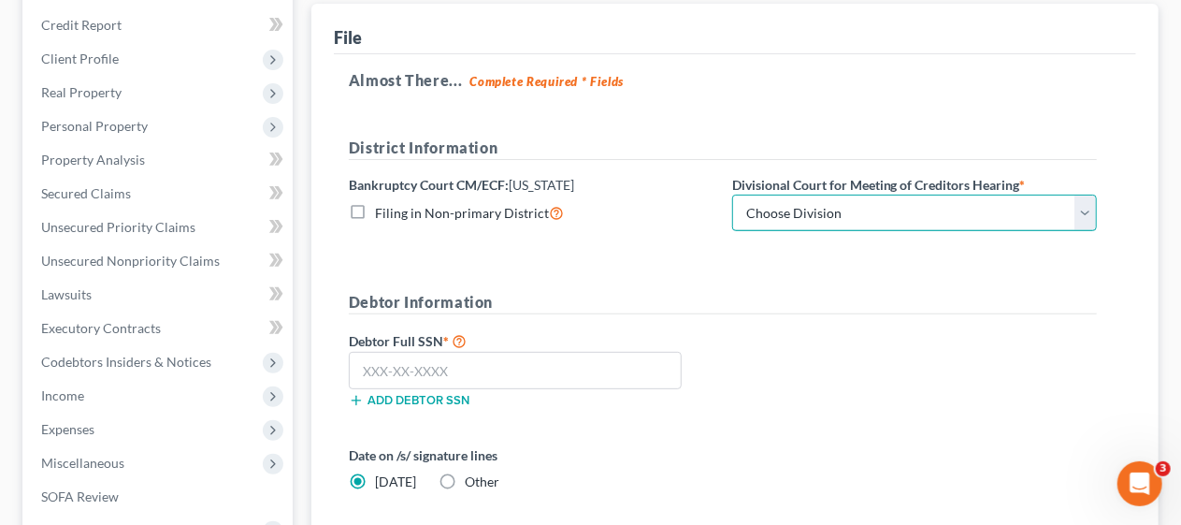
click at [1088, 210] on select "Choose Division [GEOGRAPHIC_DATA] [GEOGRAPHIC_DATA]/[GEOGRAPHIC_DATA] [GEOGRAPH…" at bounding box center [914, 213] width 365 height 37
select select "3"
click at [732, 195] on select "Choose Division [GEOGRAPHIC_DATA] [GEOGRAPHIC_DATA]/[GEOGRAPHIC_DATA] [GEOGRAPH…" at bounding box center [914, 213] width 365 height 37
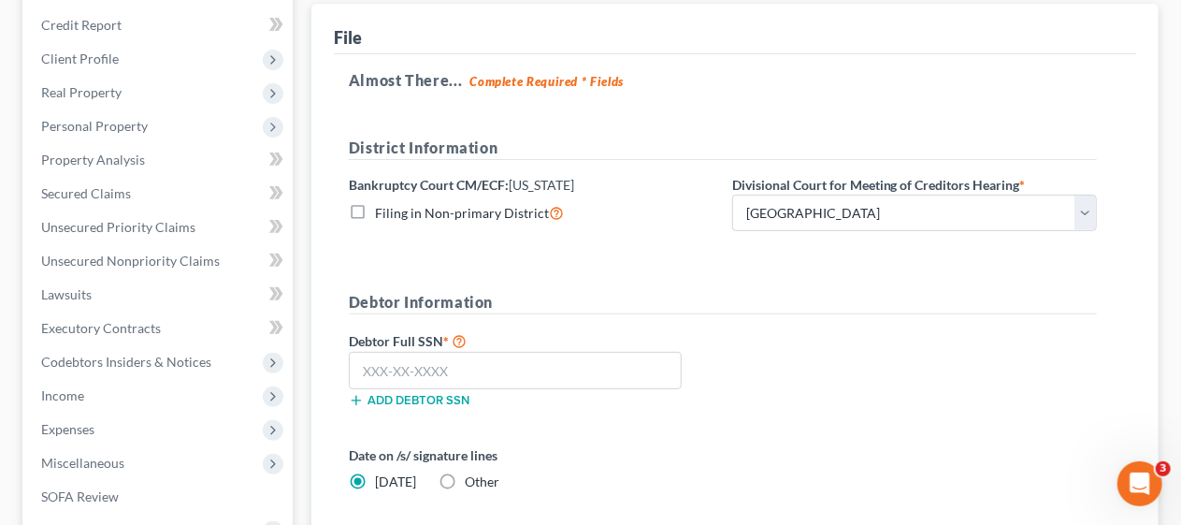
click at [765, 284] on form "District Information Bankruptcy Court CM/ECF: [US_STATE] Filing in Non-primary …" at bounding box center [723, 343] width 748 height 412
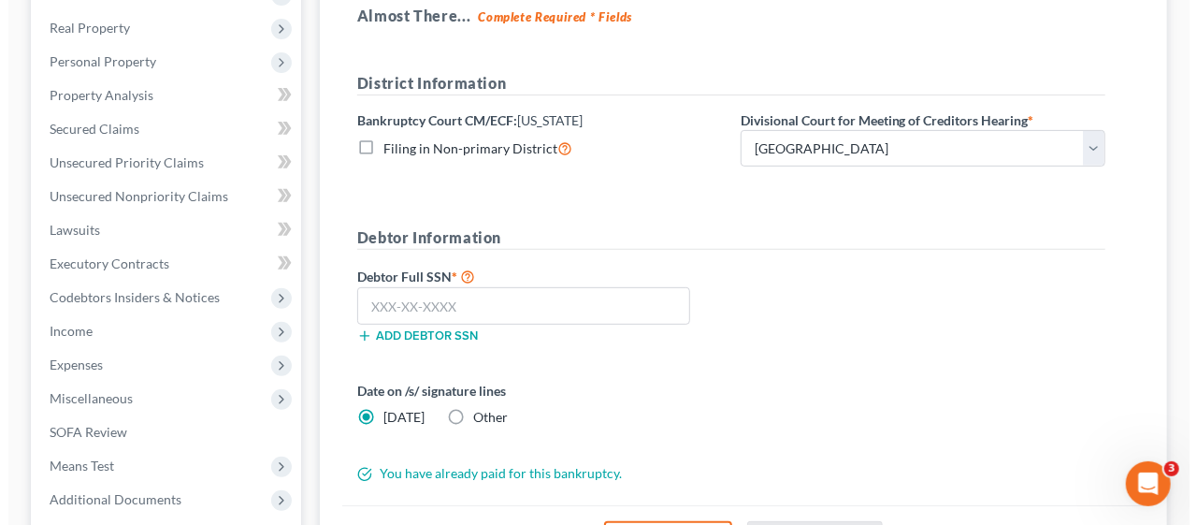
scroll to position [407, 0]
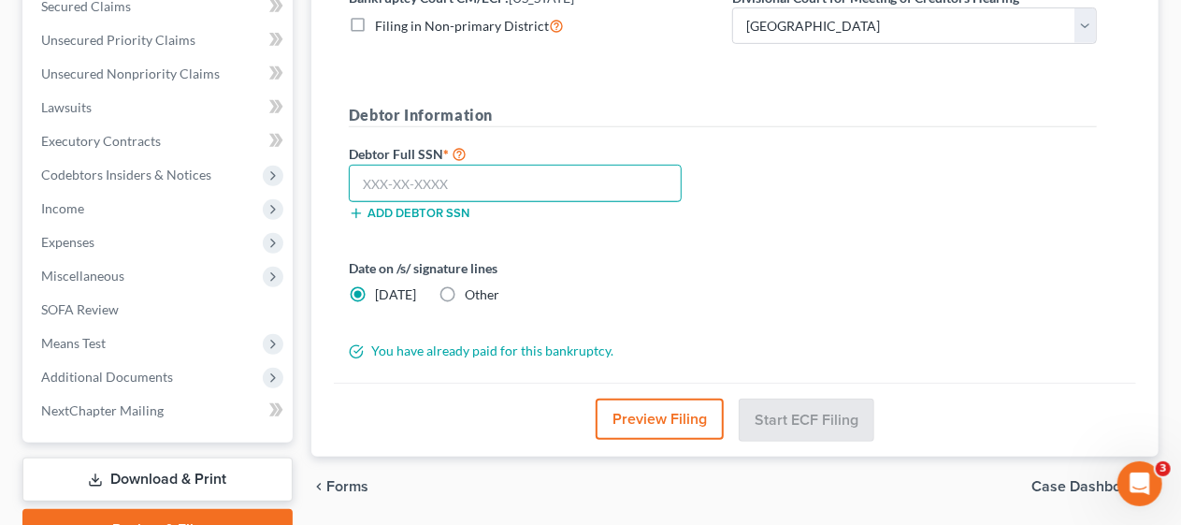
click at [359, 179] on input "text" at bounding box center [515, 183] width 333 height 37
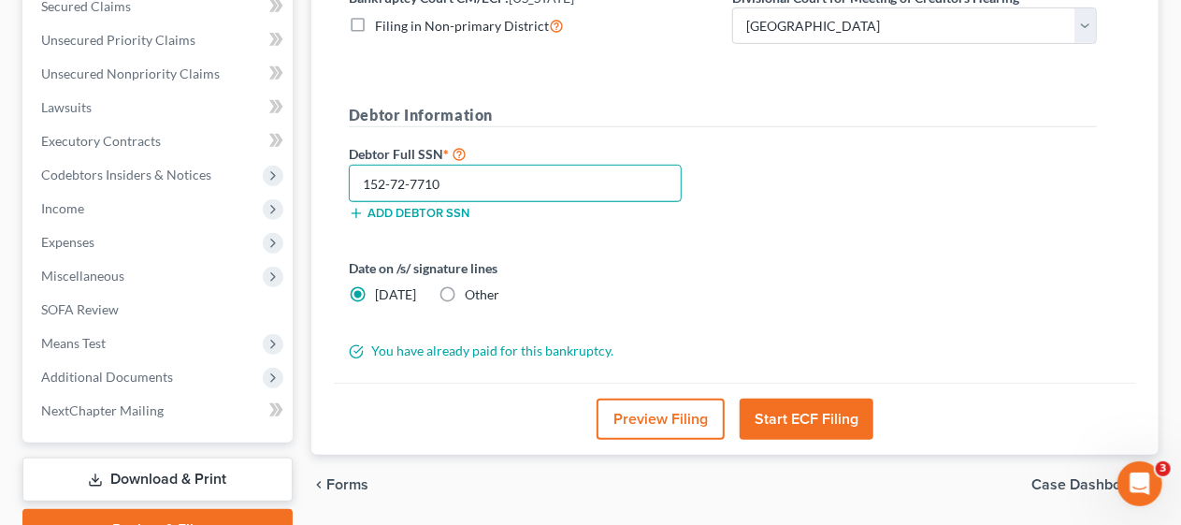
type input "152-72-7710"
click at [773, 258] on div "Date on /s/ signature lines [DATE] Other" at bounding box center [723, 288] width 767 height 61
click at [806, 410] on button "Start ECF Filing" at bounding box center [807, 418] width 134 height 41
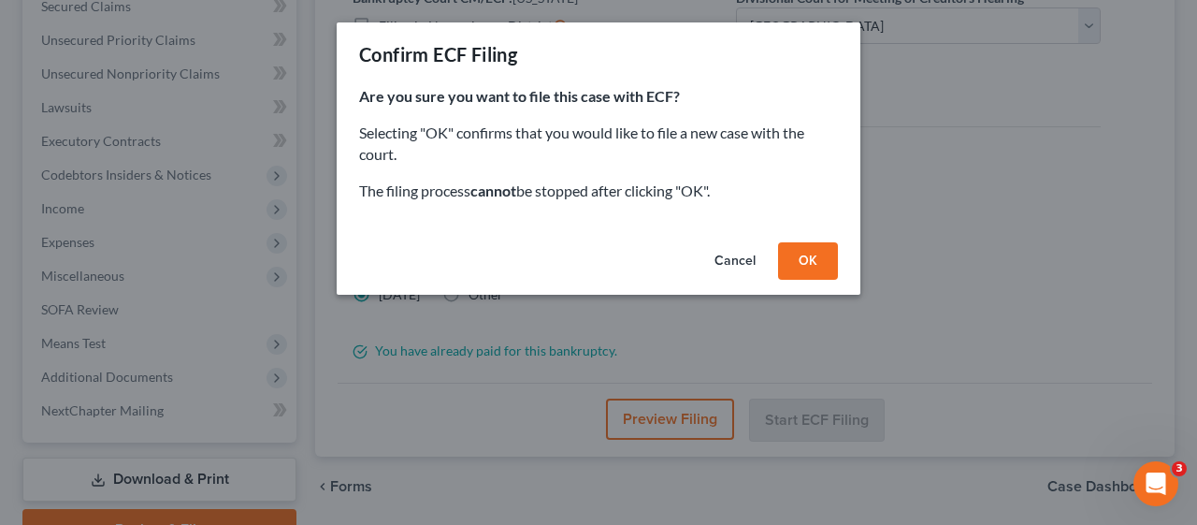
click at [809, 250] on button "OK" at bounding box center [808, 260] width 60 height 37
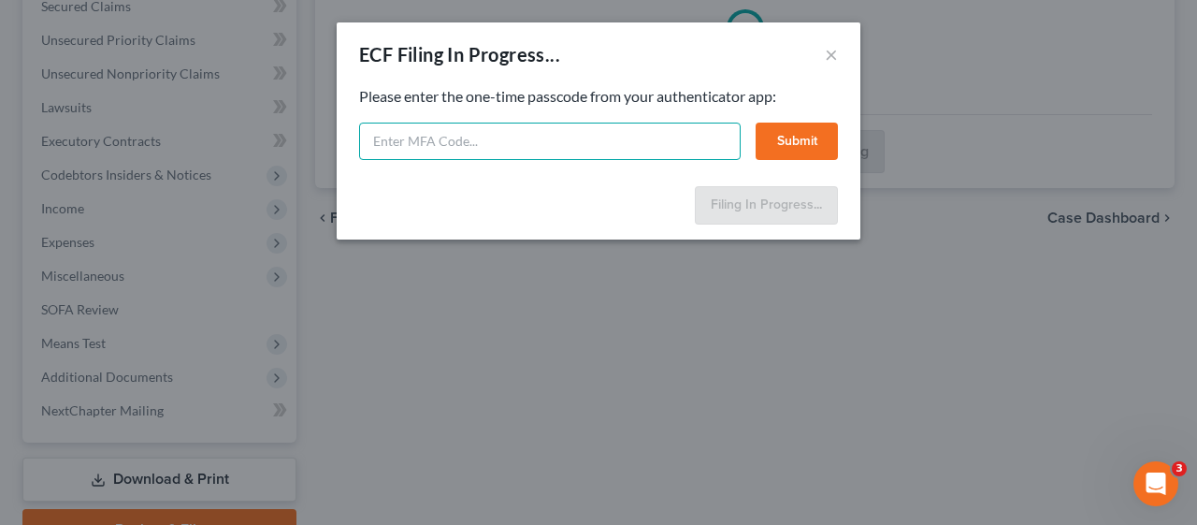
click at [420, 136] on input "text" at bounding box center [550, 141] width 382 height 37
type input "234291"
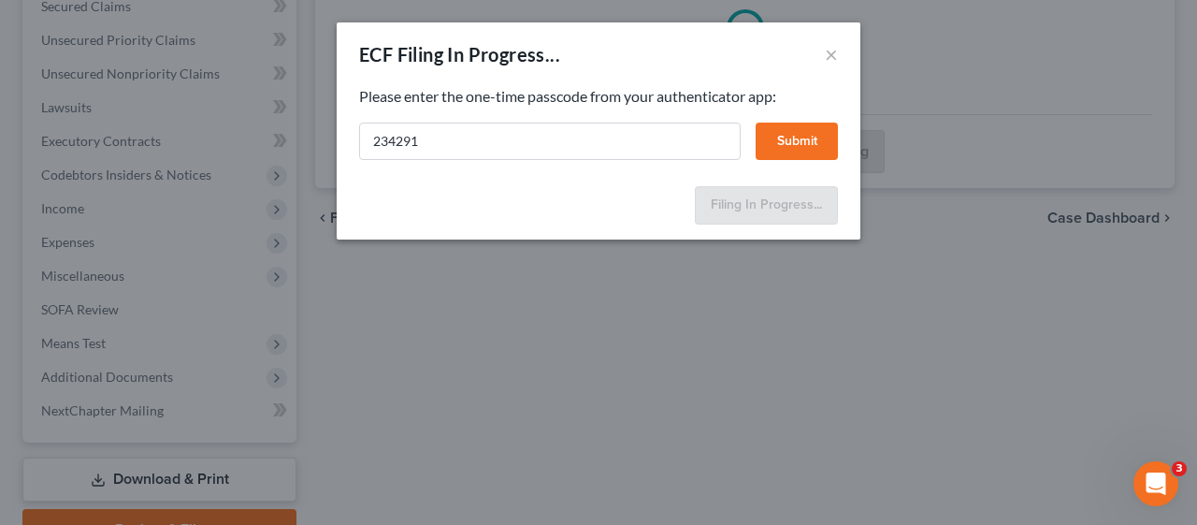
click at [789, 138] on button "Submit" at bounding box center [797, 141] width 82 height 37
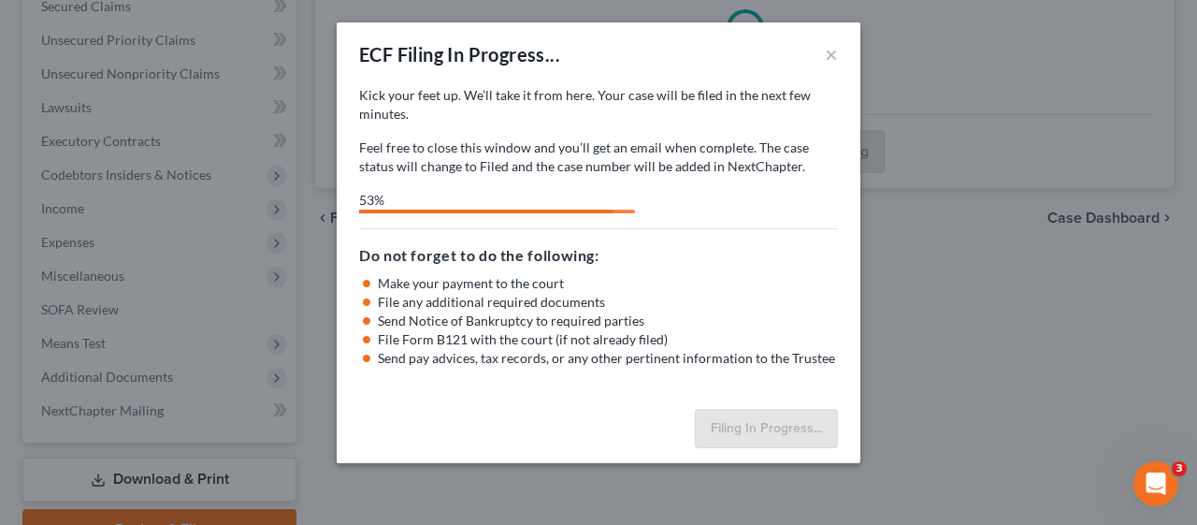
select select "3"
